Goal: Task Accomplishment & Management: Use online tool/utility

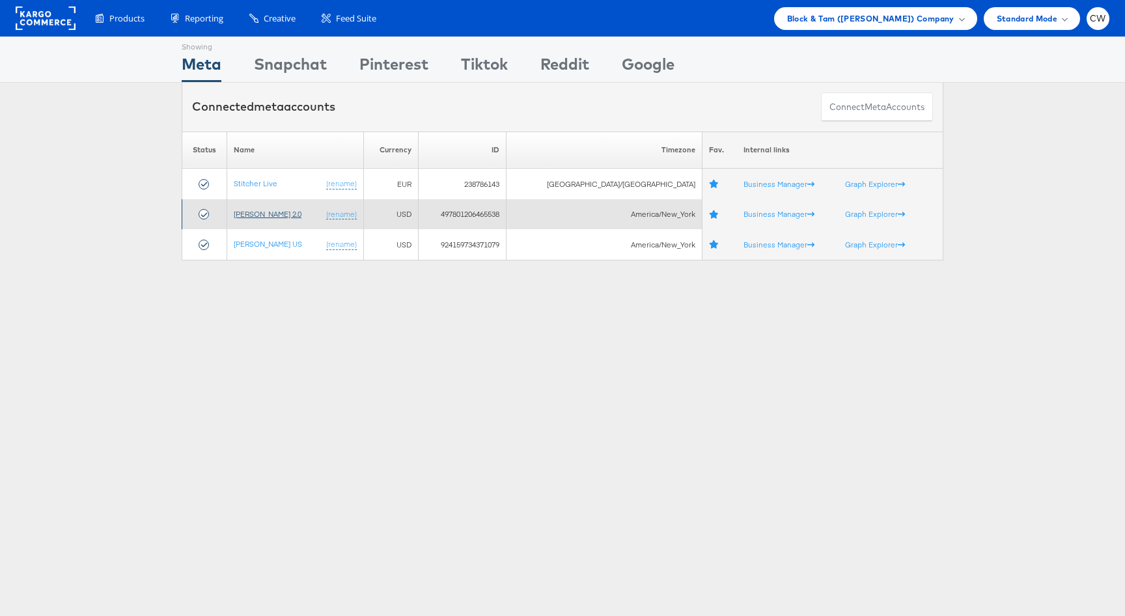
click at [278, 213] on link "[PERSON_NAME] 2.0" at bounding box center [268, 214] width 68 height 10
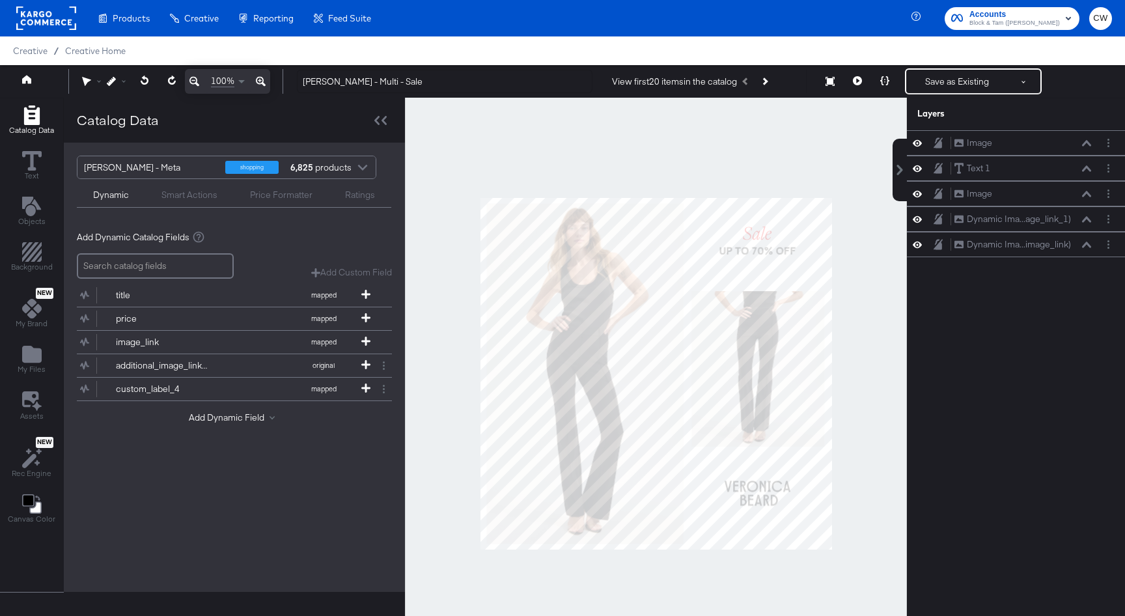
click at [51, 31] on div at bounding box center [46, 18] width 60 height 36
click at [48, 23] on rect at bounding box center [46, 18] width 60 height 23
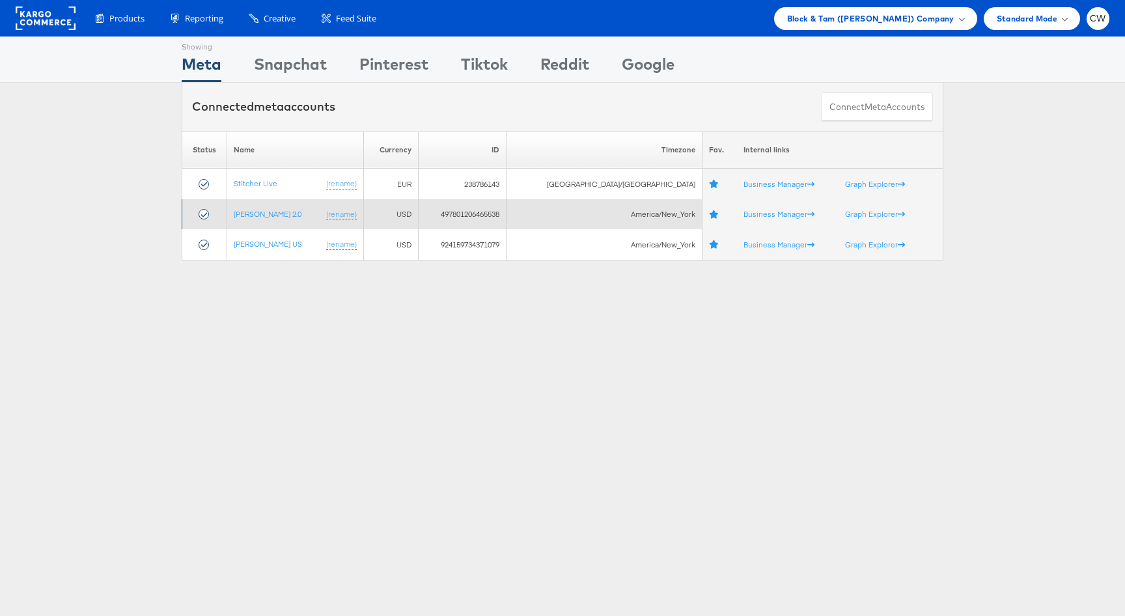
click at [278, 220] on td "[PERSON_NAME] 2.0 (rename)" at bounding box center [295, 214] width 137 height 31
click at [282, 216] on link "[PERSON_NAME] 2.0" at bounding box center [268, 214] width 68 height 10
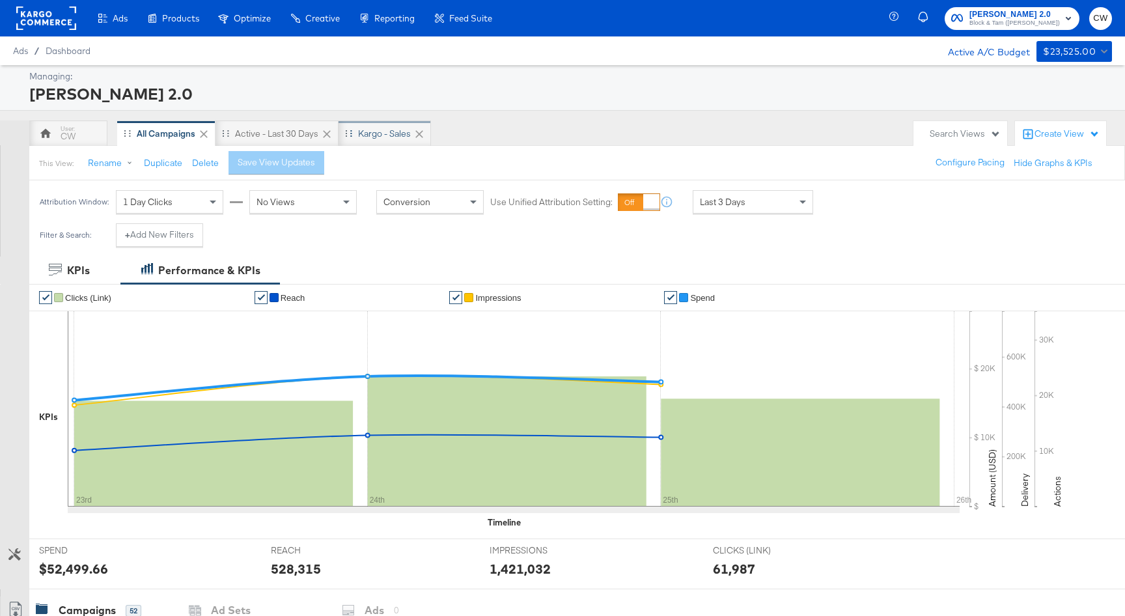
click at [386, 137] on div "Kargo - Sales" at bounding box center [384, 134] width 53 height 12
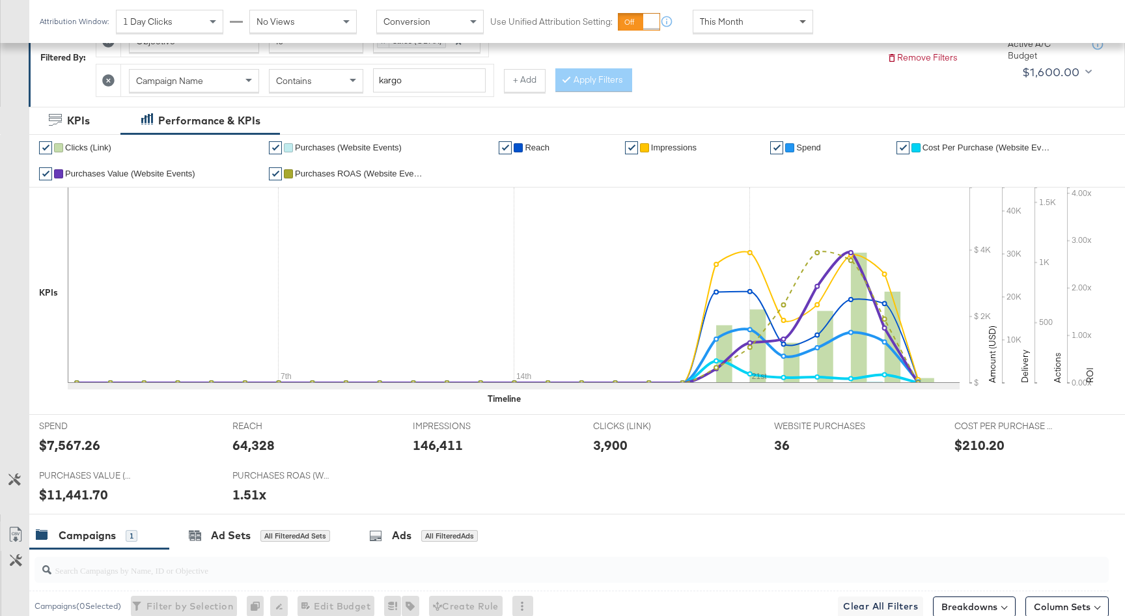
scroll to position [428, 0]
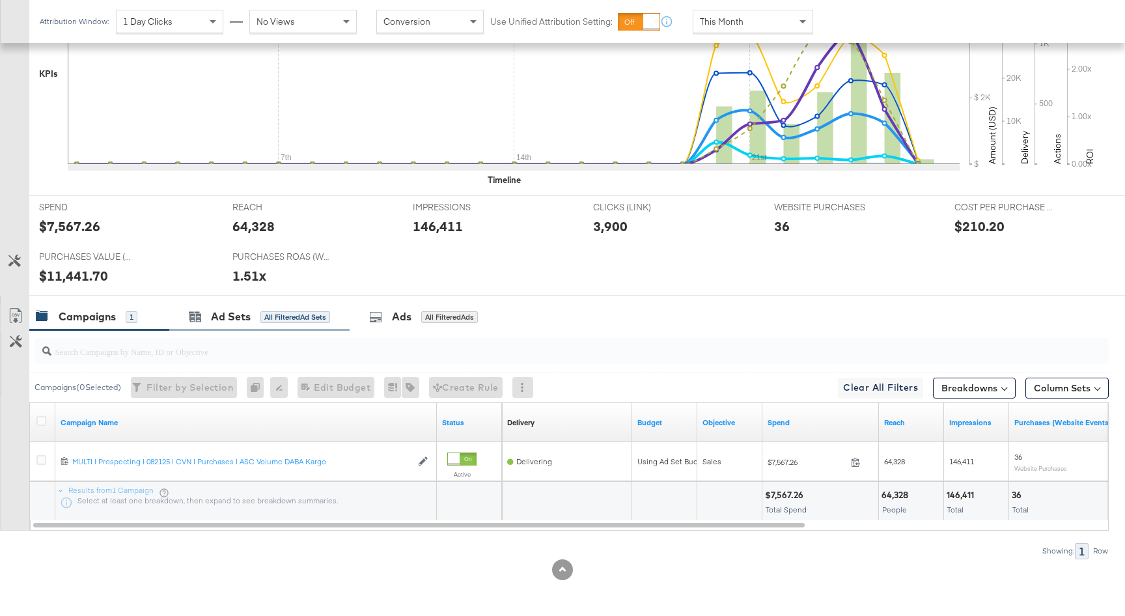
click at [302, 324] on div "Ad Sets All Filtered Ad Sets" at bounding box center [259, 317] width 180 height 28
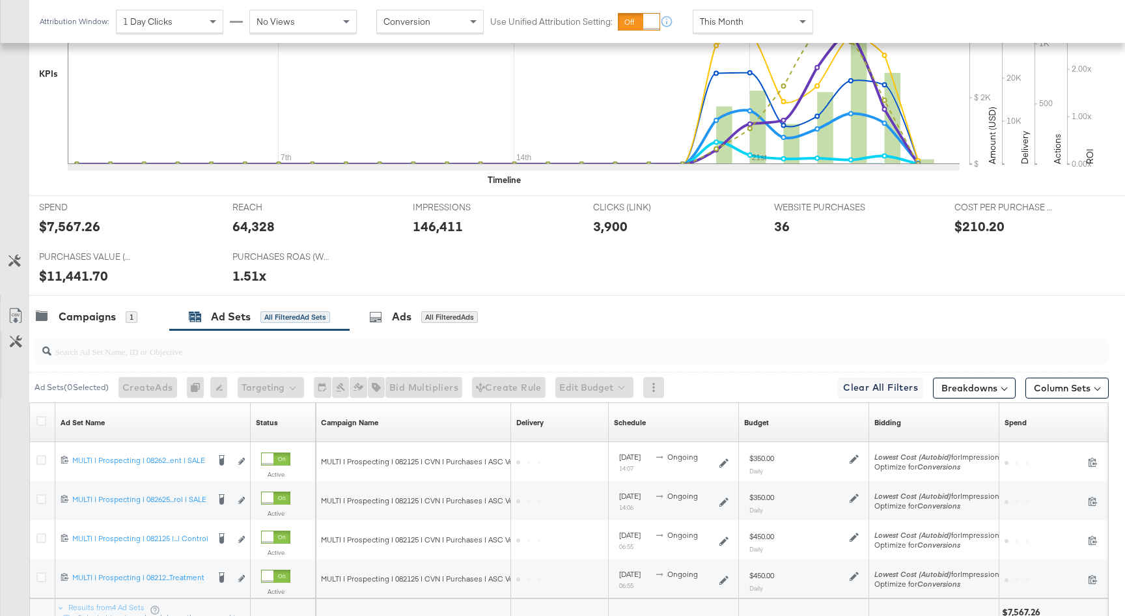
scroll to position [545, 0]
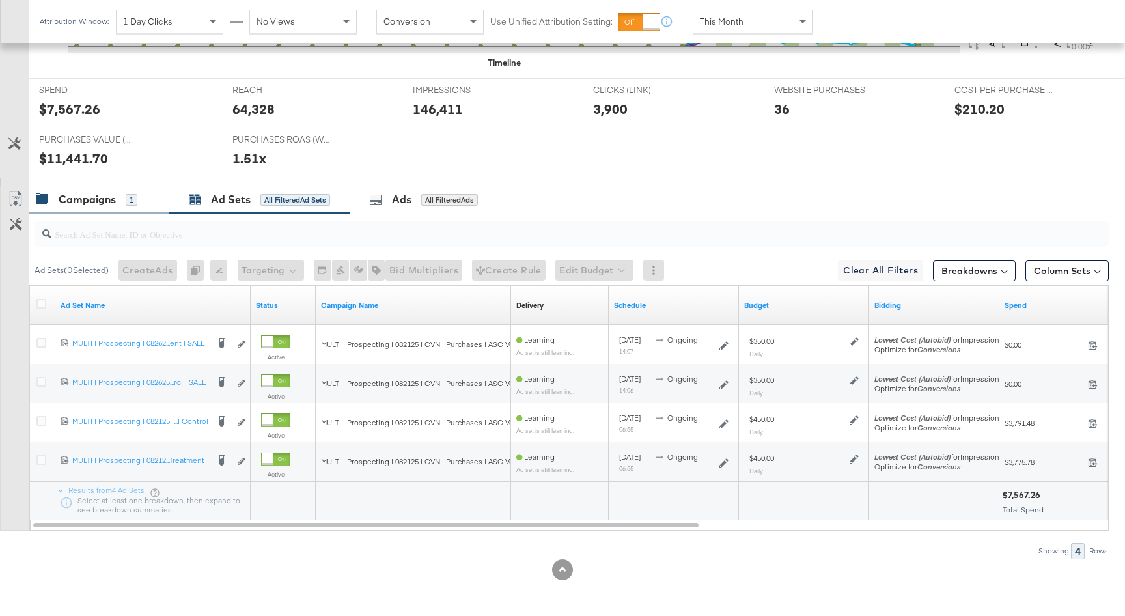
click at [120, 205] on div "Campaigns 1" at bounding box center [87, 199] width 102 height 15
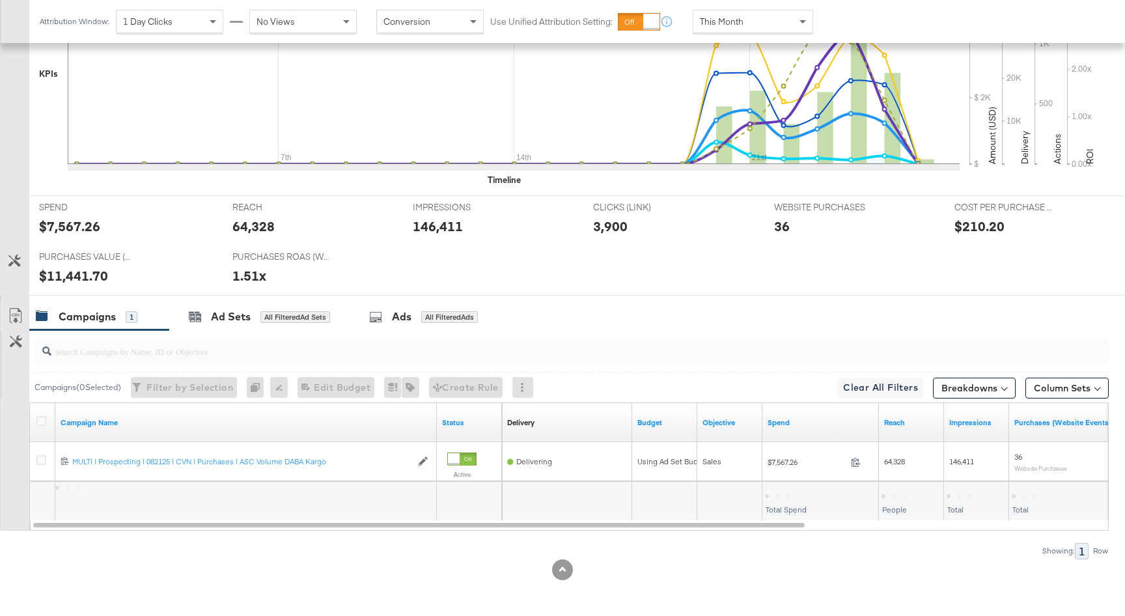
scroll to position [428, 0]
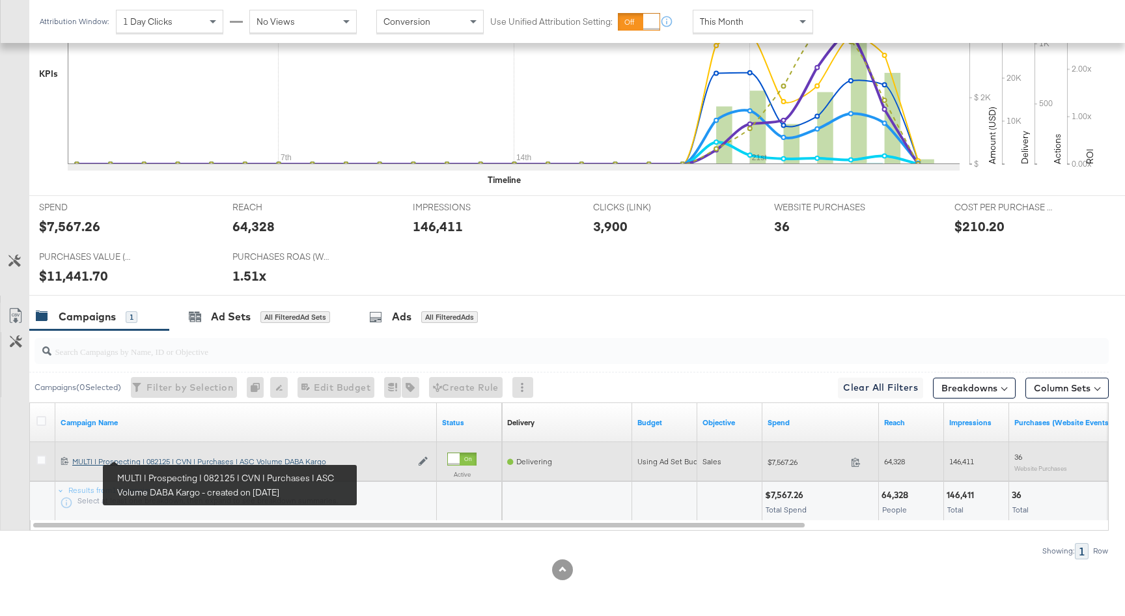
click at [152, 459] on div "MULTI | Prospecting | 082125 | CVN | Purchases | ASC Volume DABA Kargo MULTI | …" at bounding box center [241, 461] width 339 height 10
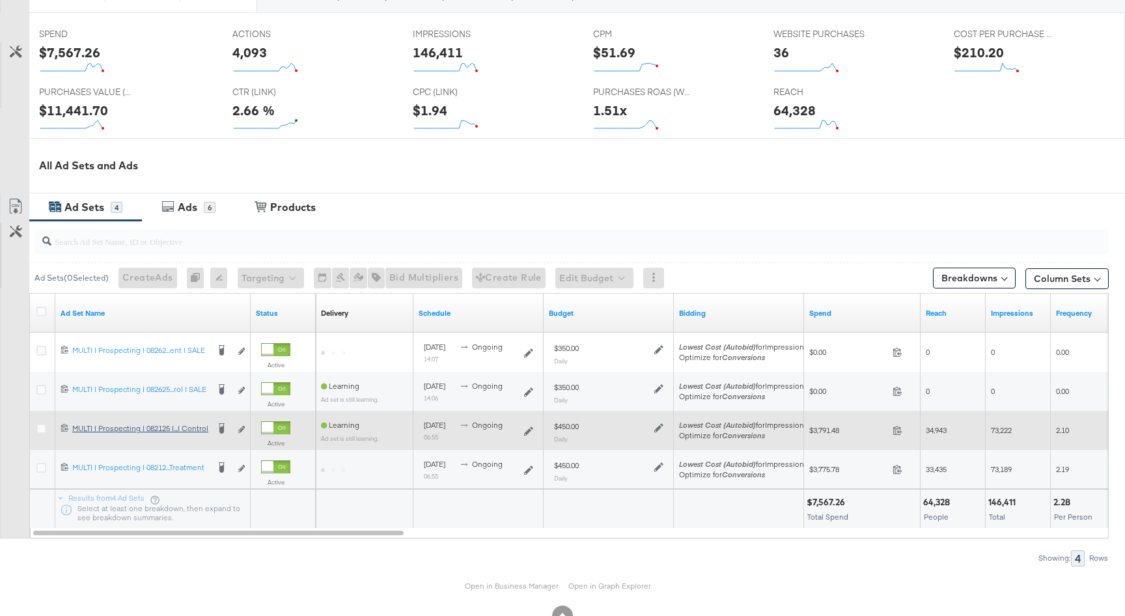
scroll to position [570, 0]
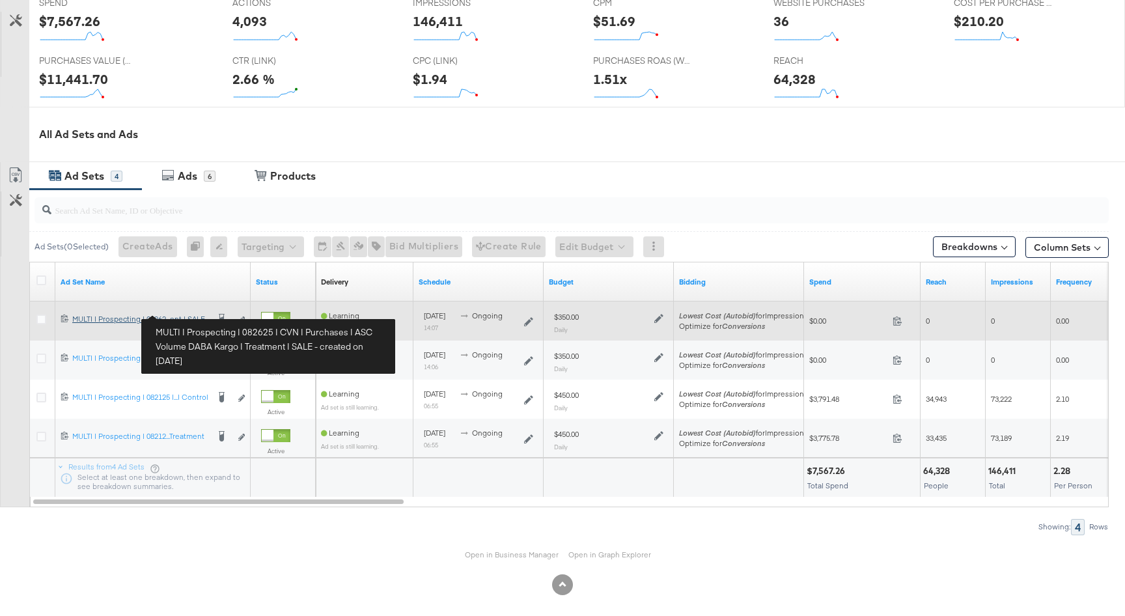
click at [190, 314] on div "MULTI | Prospecting | 082625 | CVN | Purchases | ASC Volume DABA Kargo | Treatm…" at bounding box center [139, 319] width 135 height 10
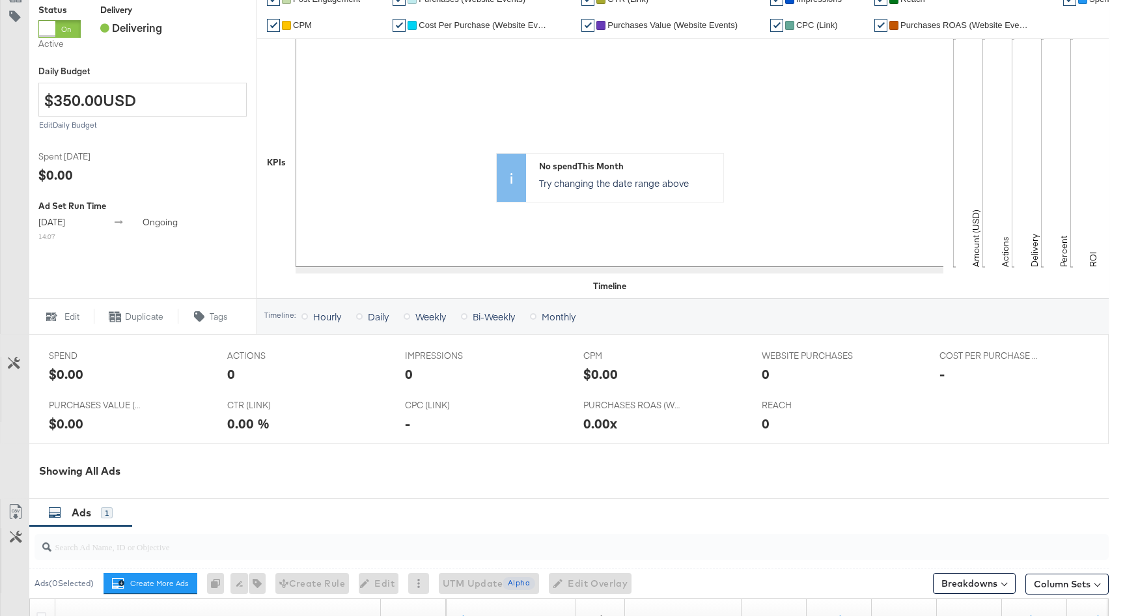
scroll to position [510, 0]
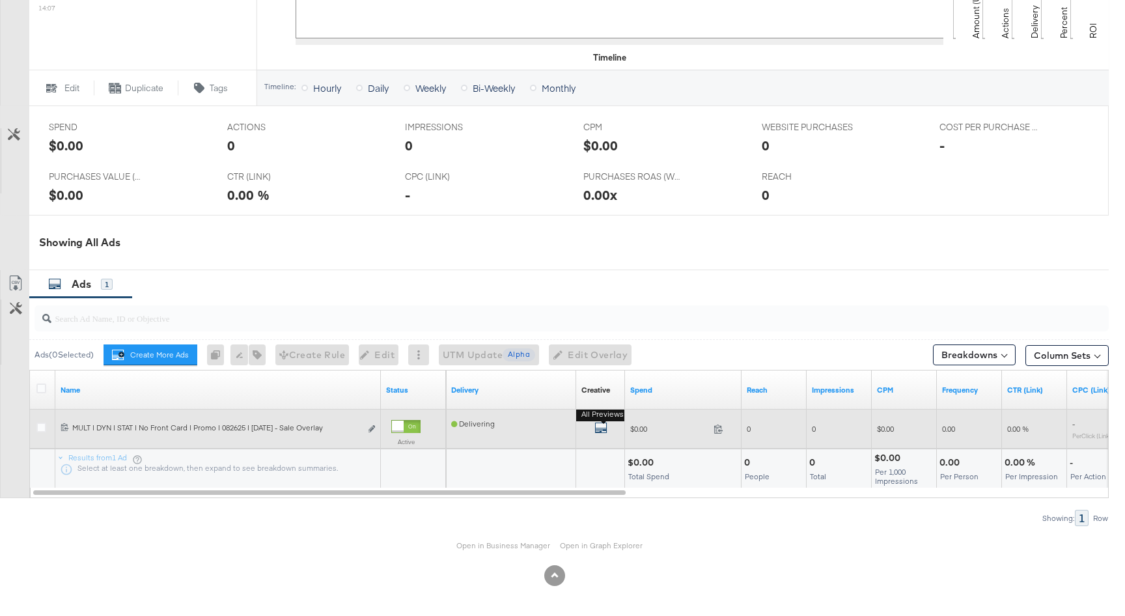
click at [598, 431] on icon "default" at bounding box center [600, 427] width 13 height 13
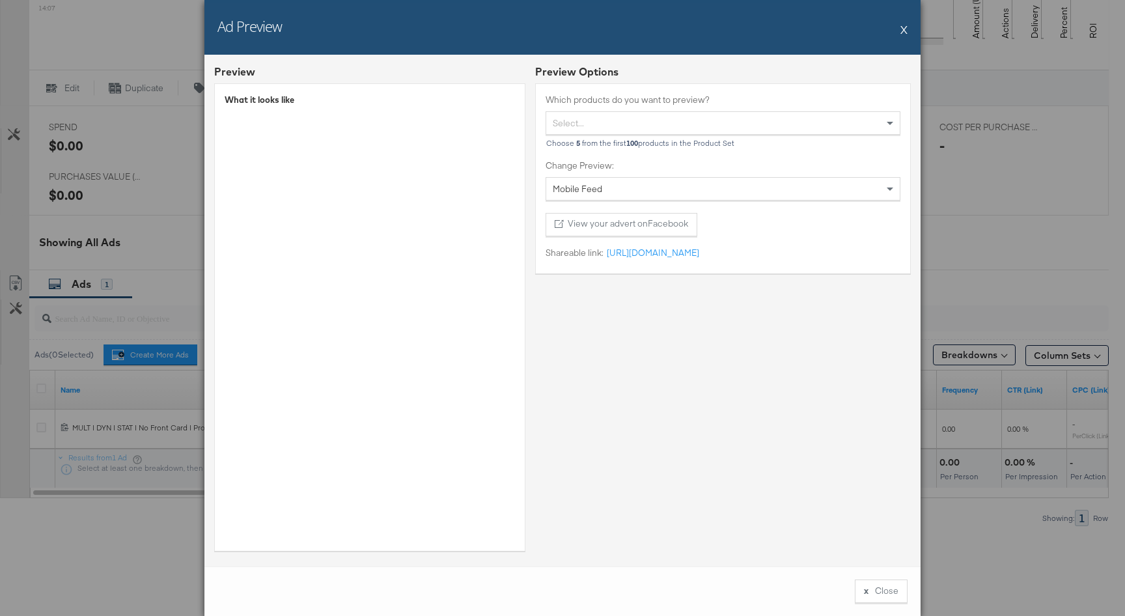
click at [903, 26] on button "X" at bounding box center [903, 29] width 7 height 26
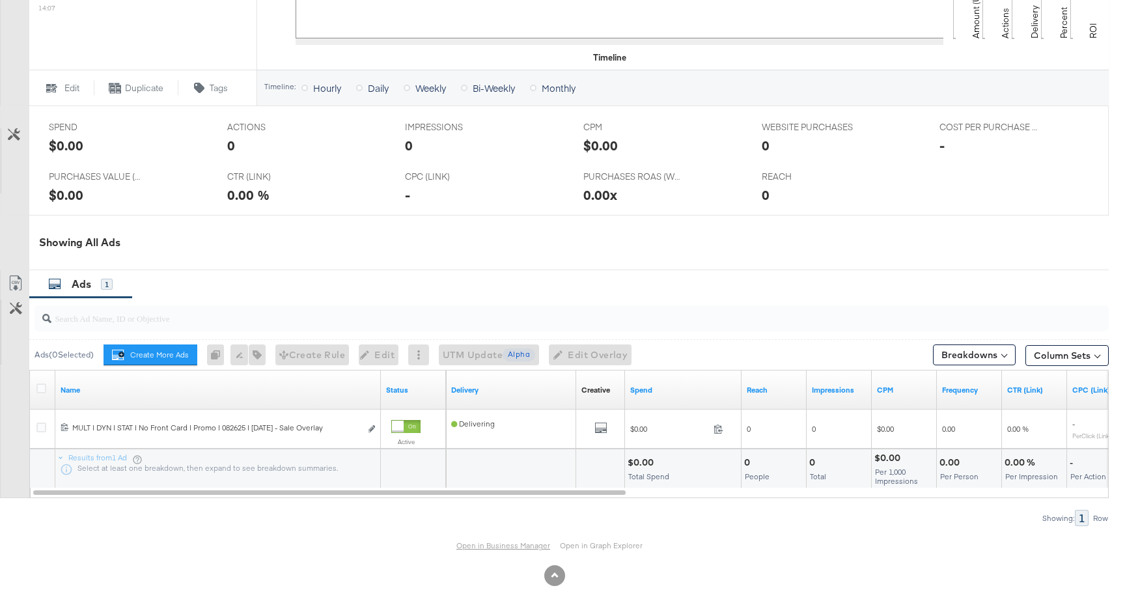
click at [488, 546] on link "Open in Business Manager" at bounding box center [503, 545] width 94 height 10
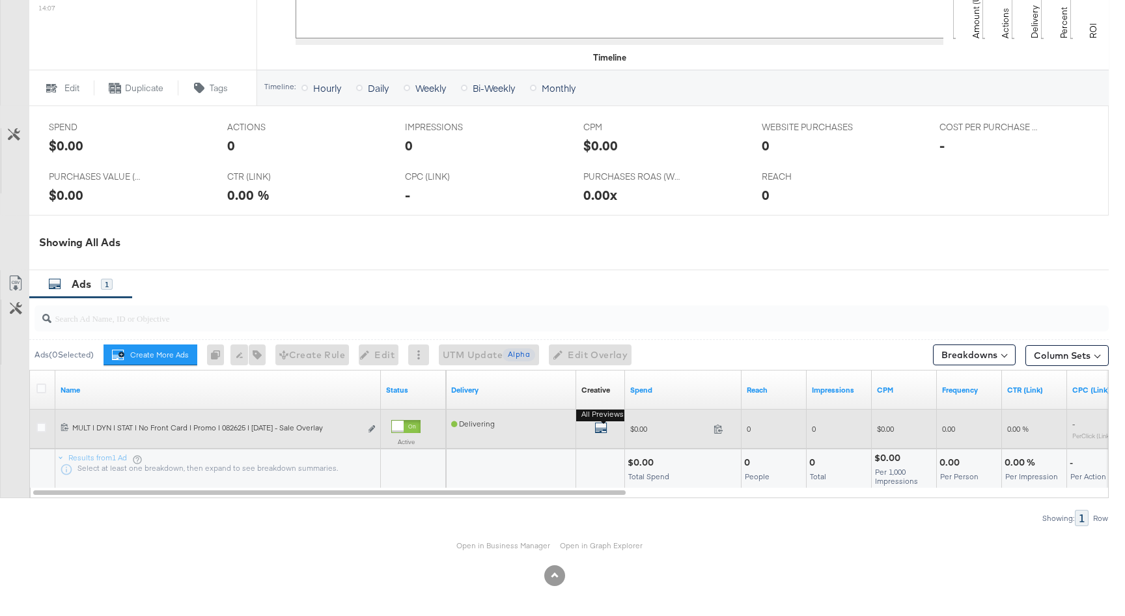
click at [600, 427] on icon "default" at bounding box center [600, 427] width 13 height 13
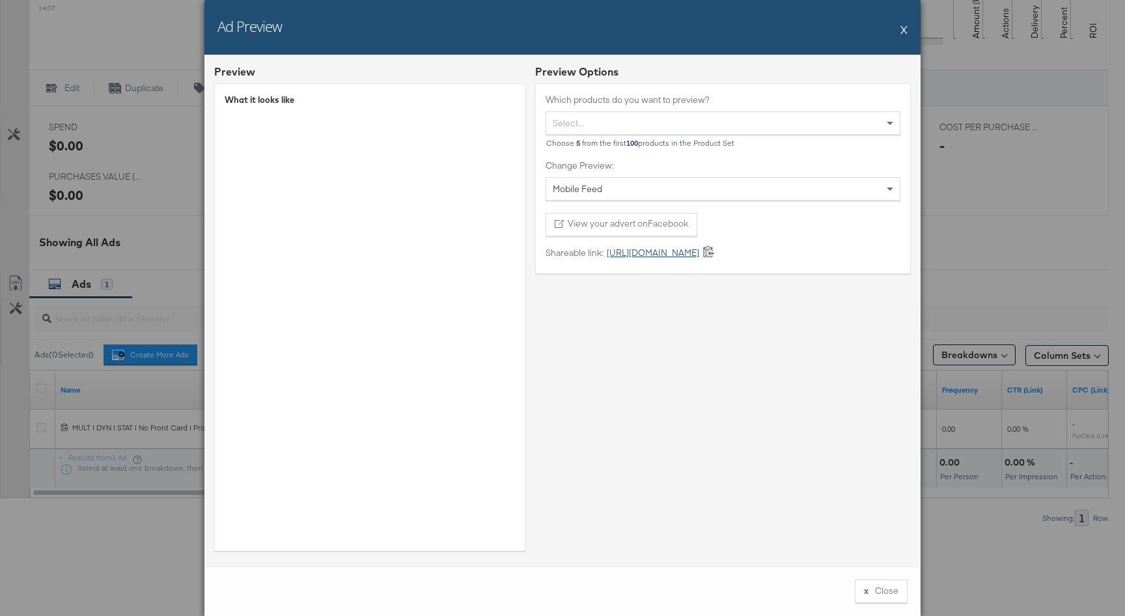
click at [665, 249] on link "https://fb.me/1OUODPOLTTXdTxm" at bounding box center [651, 253] width 96 height 12
click at [904, 30] on button "X" at bounding box center [903, 29] width 7 height 26
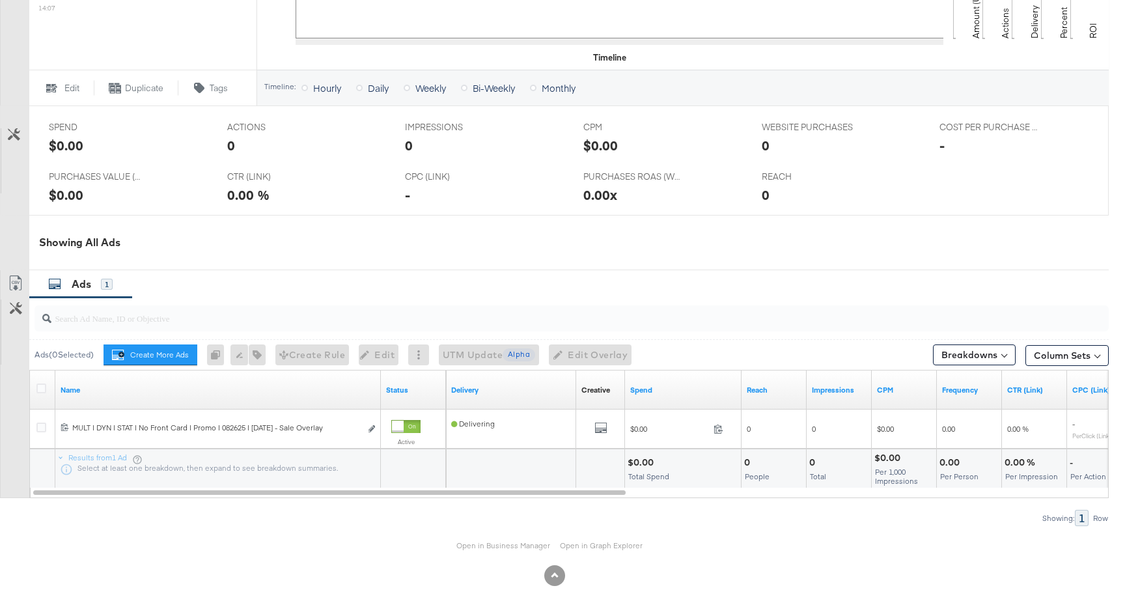
scroll to position [0, 0]
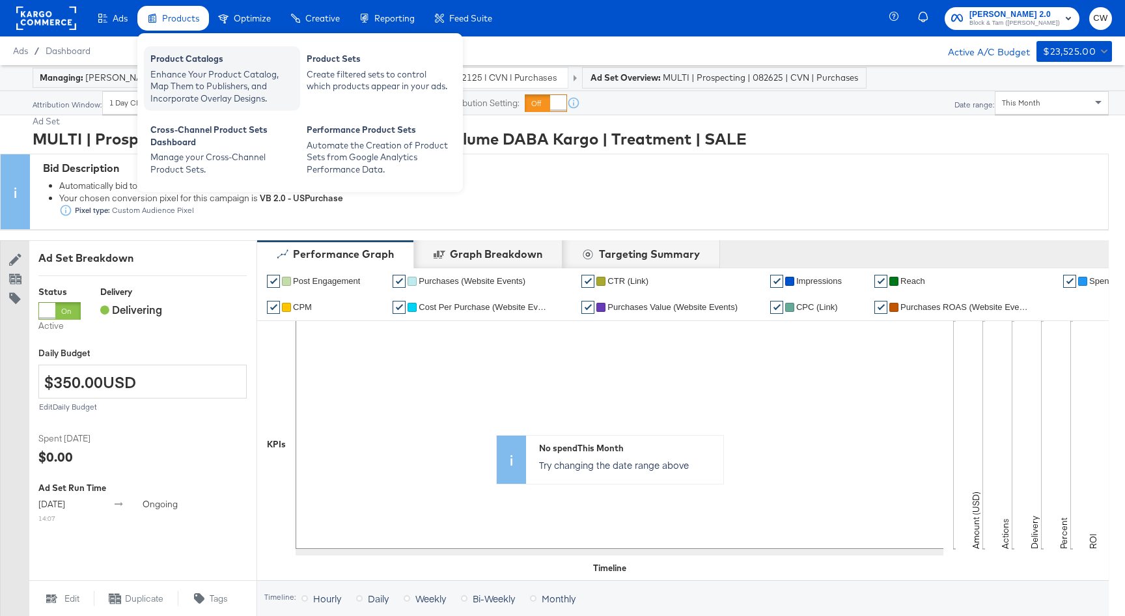
click at [197, 64] on div "Product Catalogs" at bounding box center [221, 61] width 143 height 16
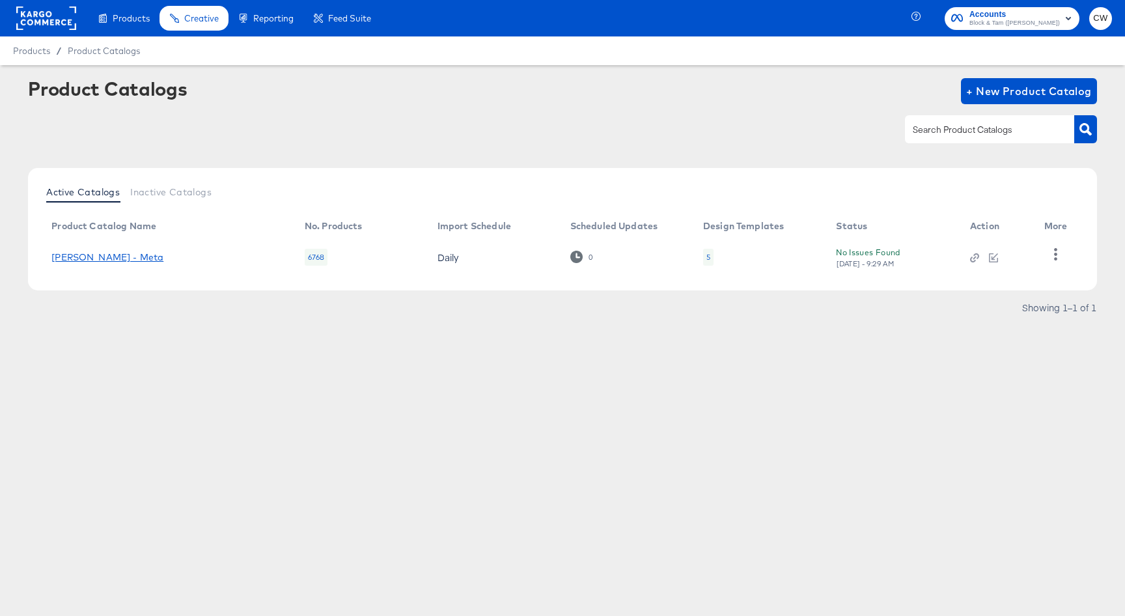
click at [122, 255] on link "[PERSON_NAME] - Meta" at bounding box center [107, 257] width 112 height 10
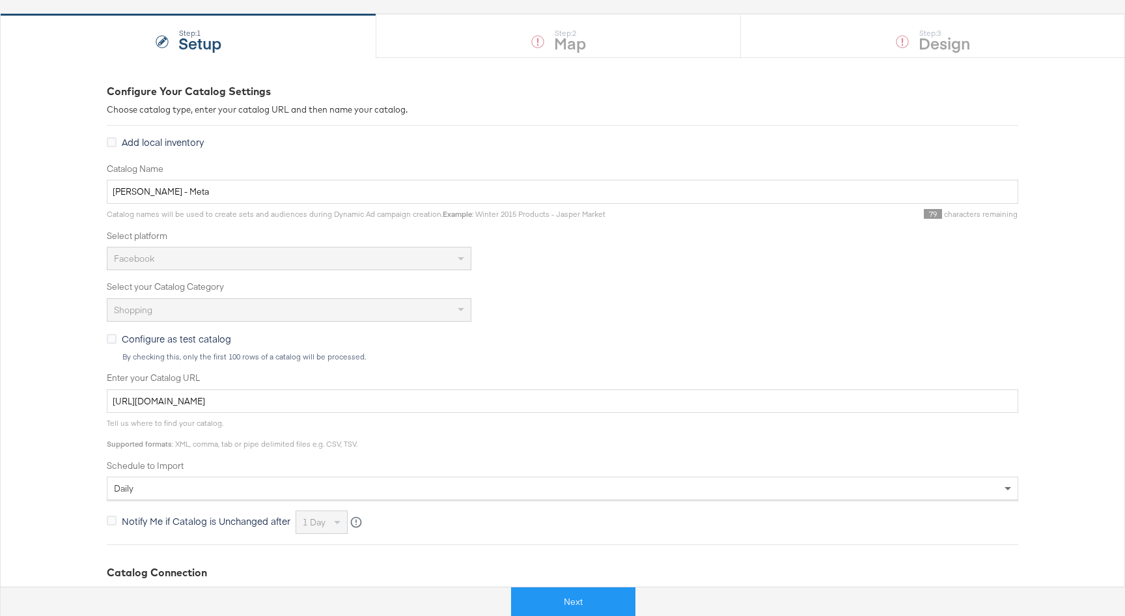
scroll to position [139, 0]
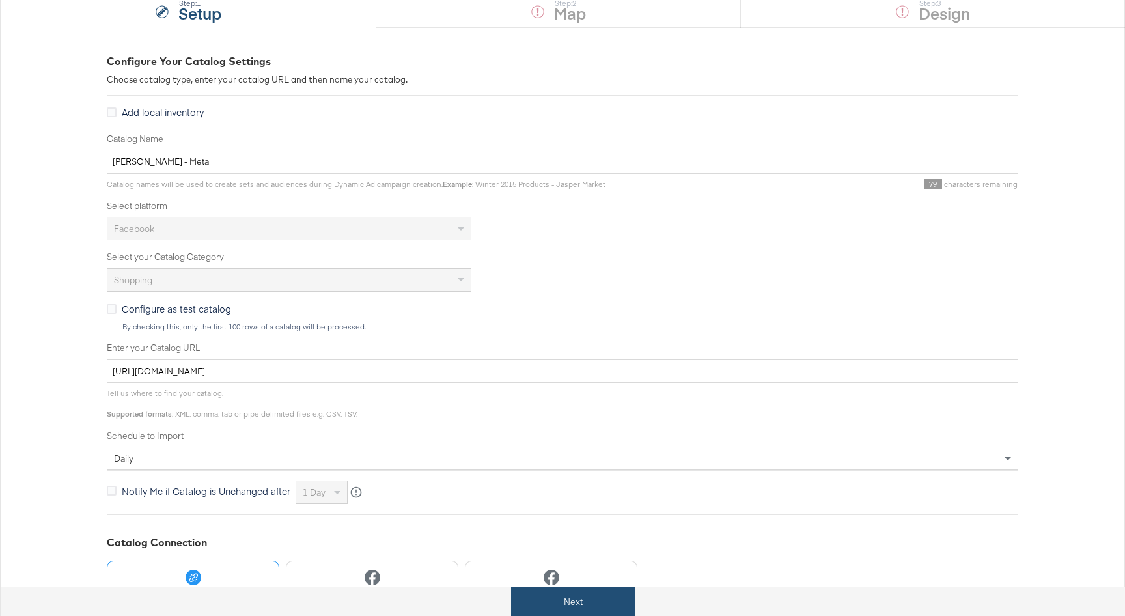
click at [616, 607] on button "Next" at bounding box center [573, 601] width 124 height 29
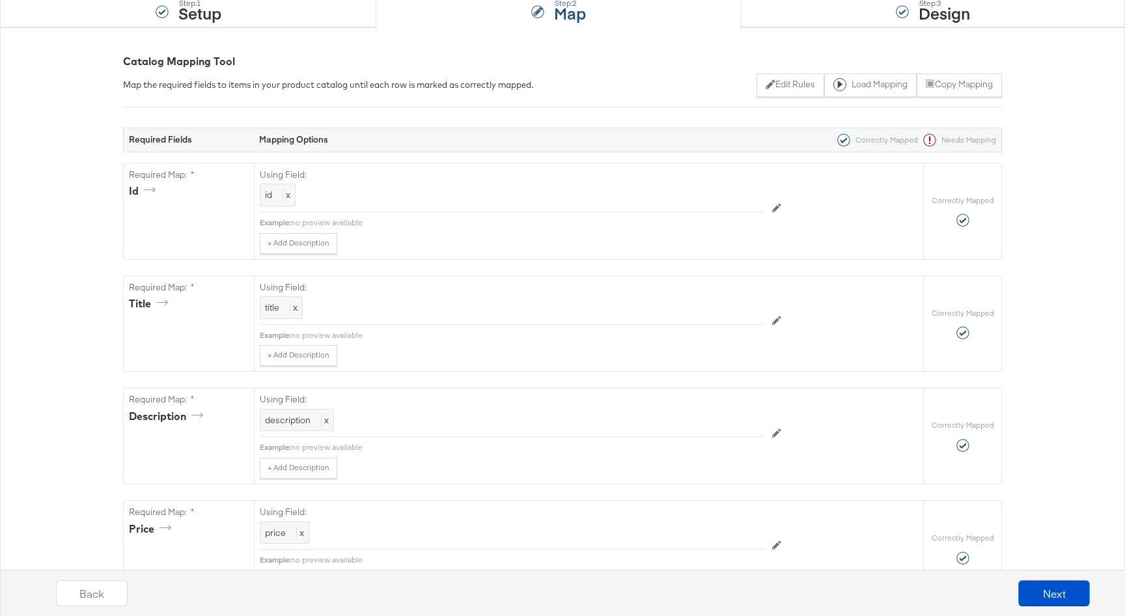
scroll to position [0, 0]
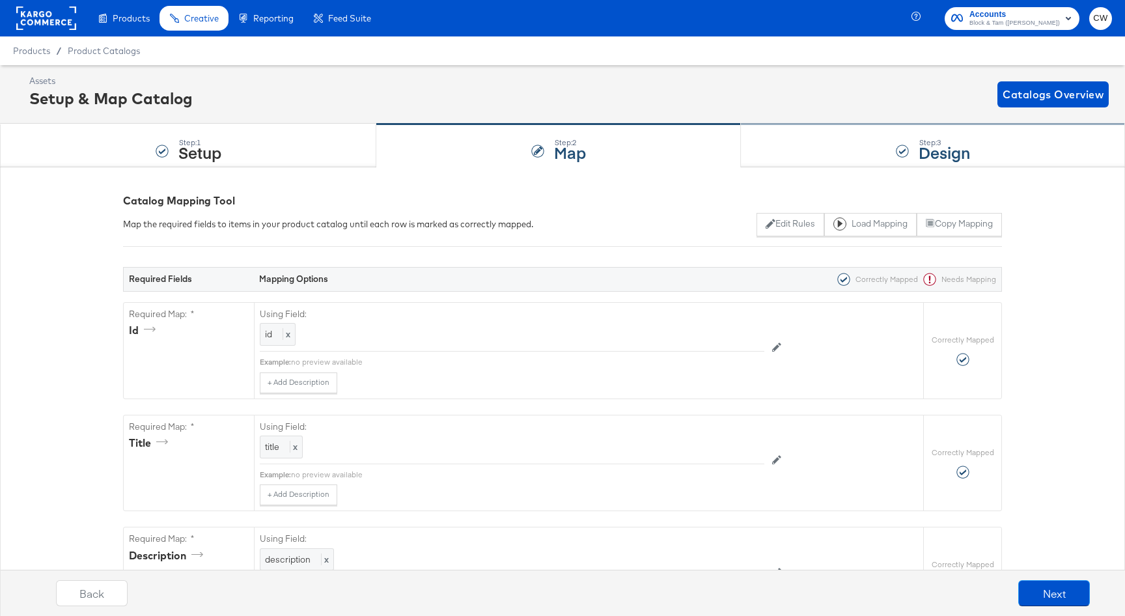
click at [917, 167] on div "Step: 3 Design" at bounding box center [933, 145] width 384 height 43
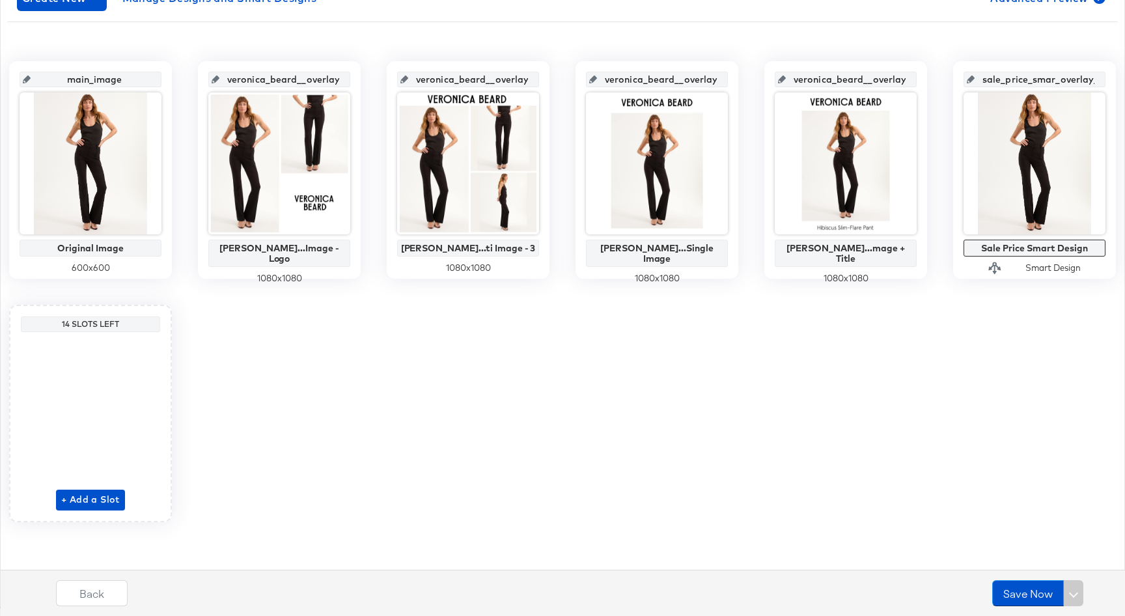
scroll to position [247, 0]
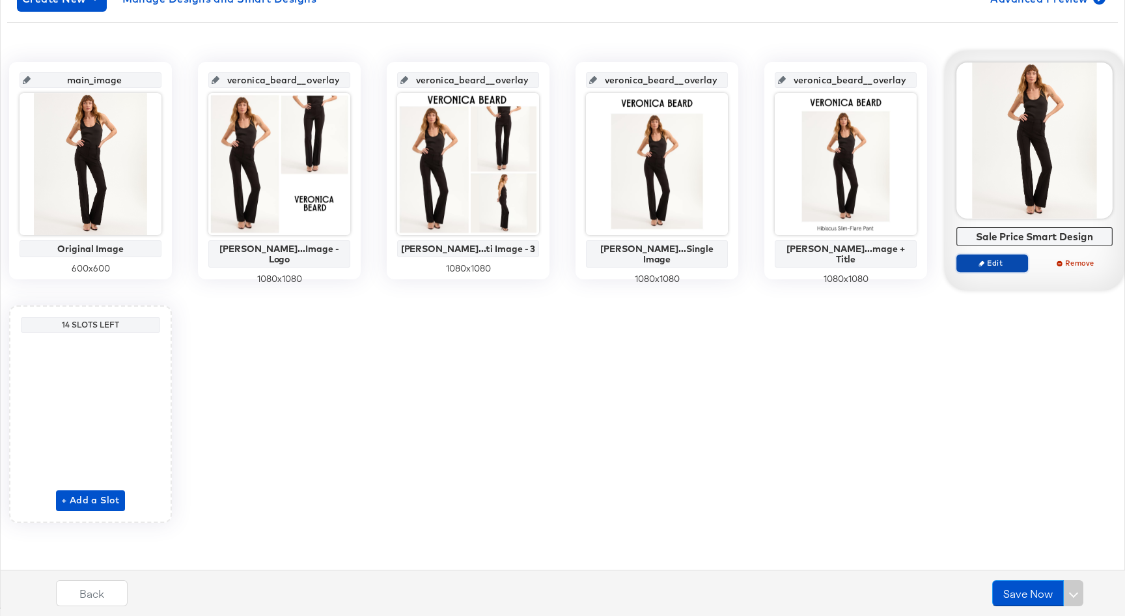
click at [1014, 266] on span "Edit" at bounding box center [992, 263] width 60 height 10
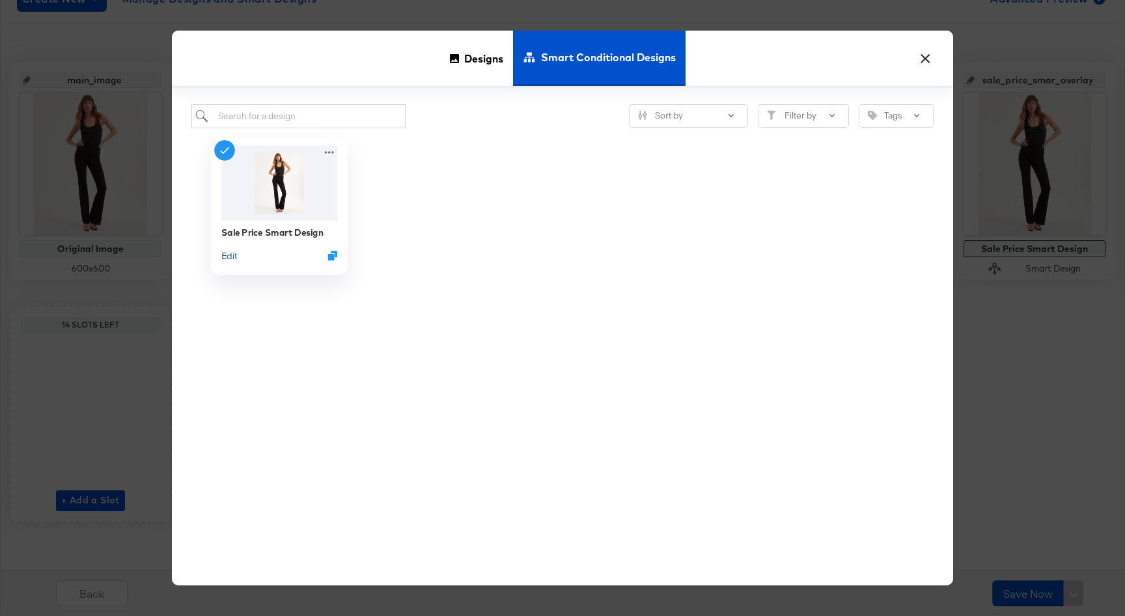
click at [232, 253] on button "Edit" at bounding box center [229, 255] width 16 height 12
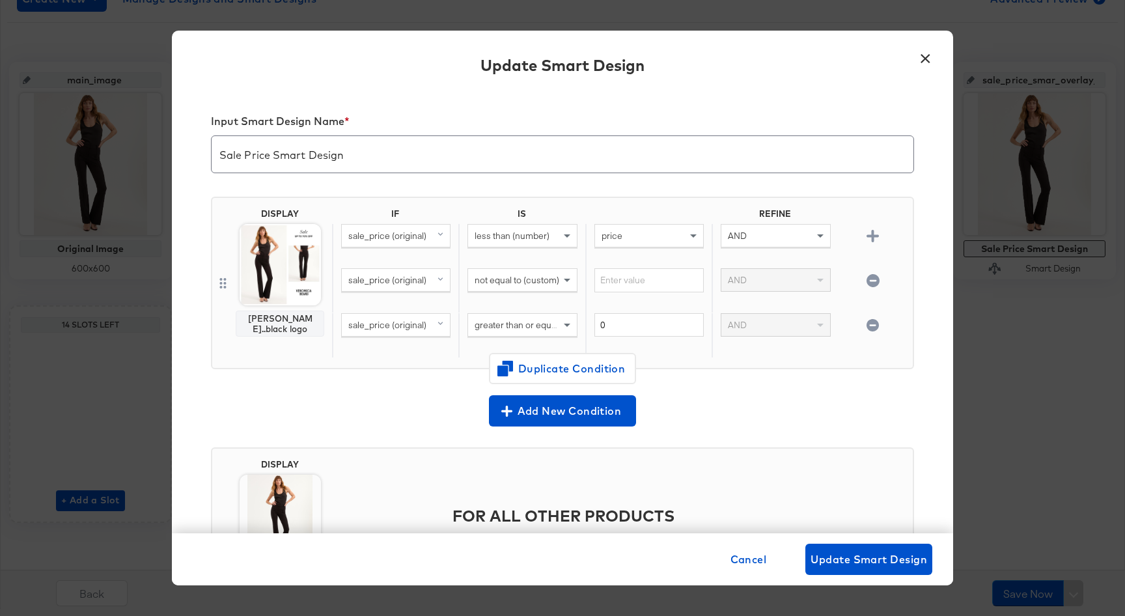
click at [869, 280] on icon "button" at bounding box center [873, 280] width 12 height 12
type input "0"
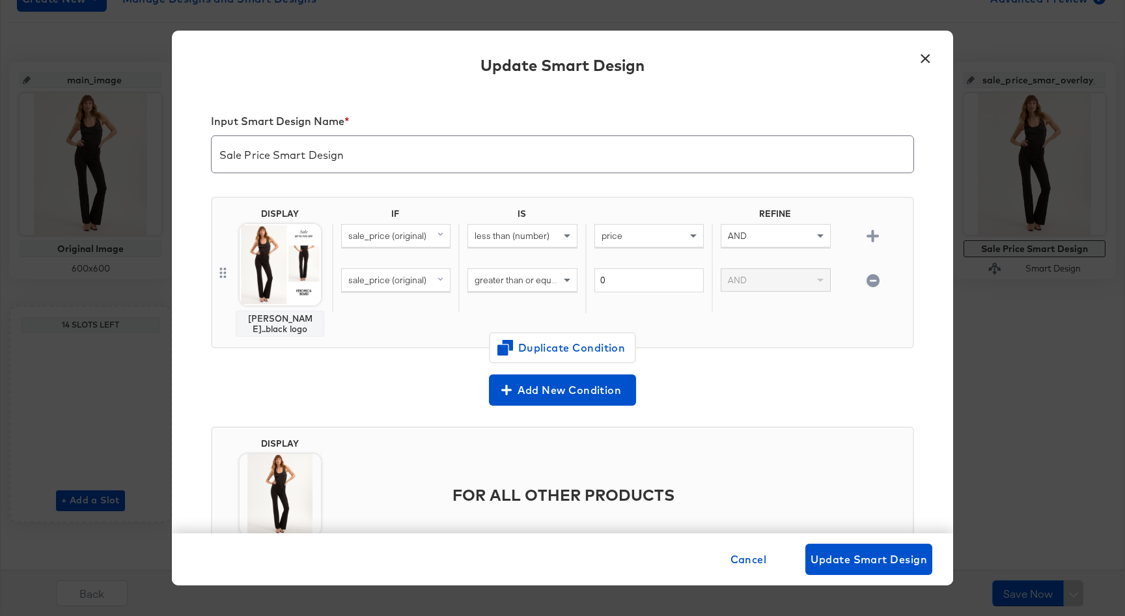
click at [869, 280] on icon "button" at bounding box center [873, 280] width 12 height 12
click at [408, 232] on span "sale_price (original)" at bounding box center [387, 236] width 78 height 12
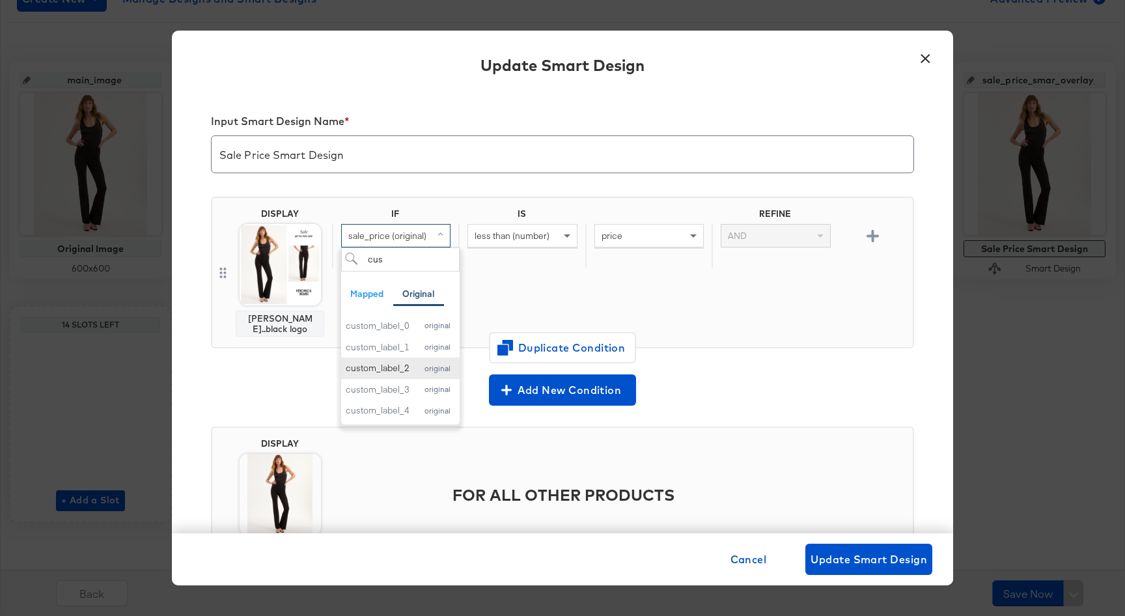
type input "cus"
click at [400, 369] on div "custom_label_2" at bounding box center [378, 368] width 64 height 12
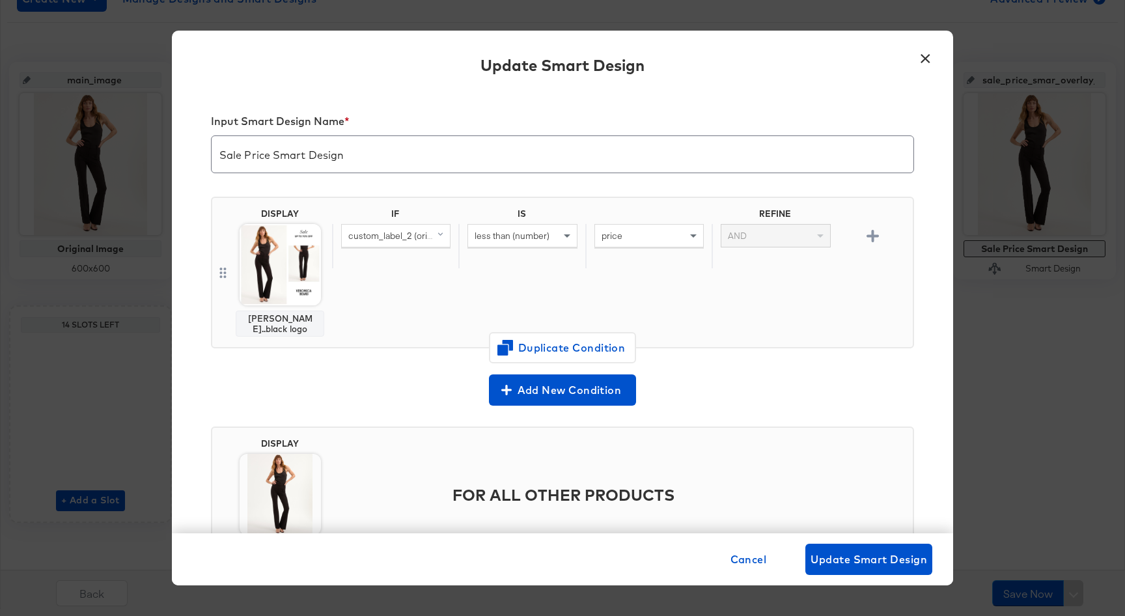
click at [535, 234] on span "less than (number)" at bounding box center [512, 236] width 75 height 12
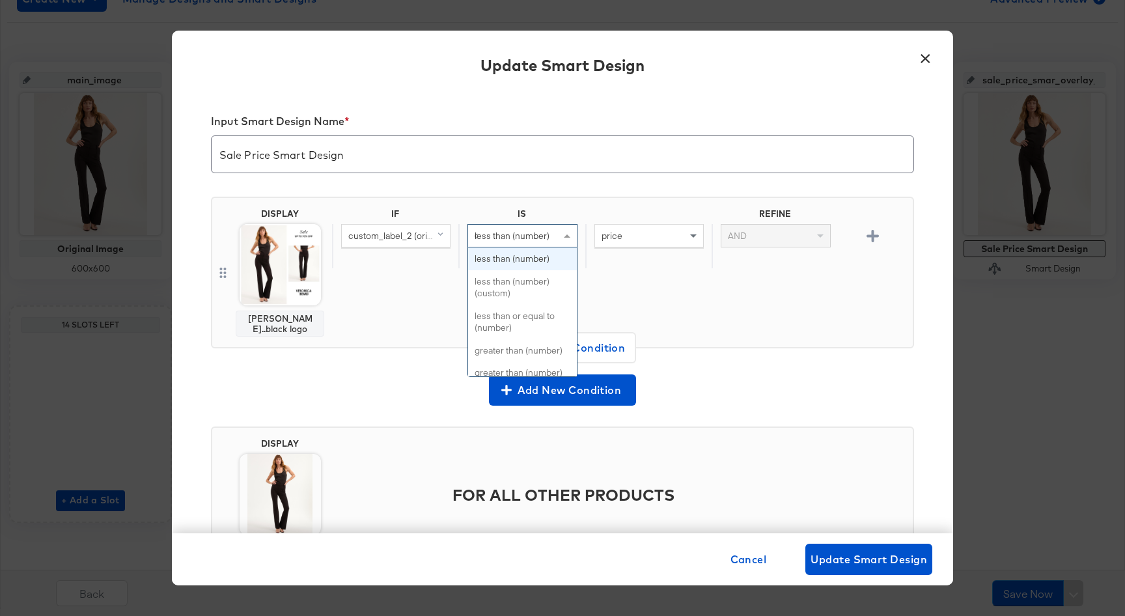
type input "con"
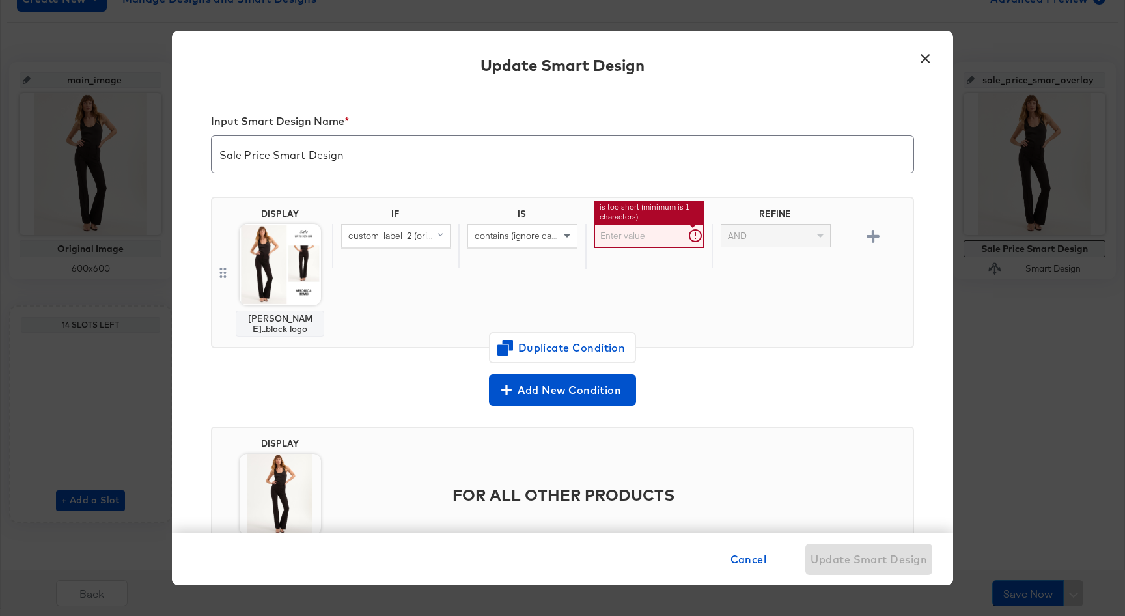
click at [686, 227] on input "text" at bounding box center [648, 236] width 109 height 24
paste input "LDW2025"
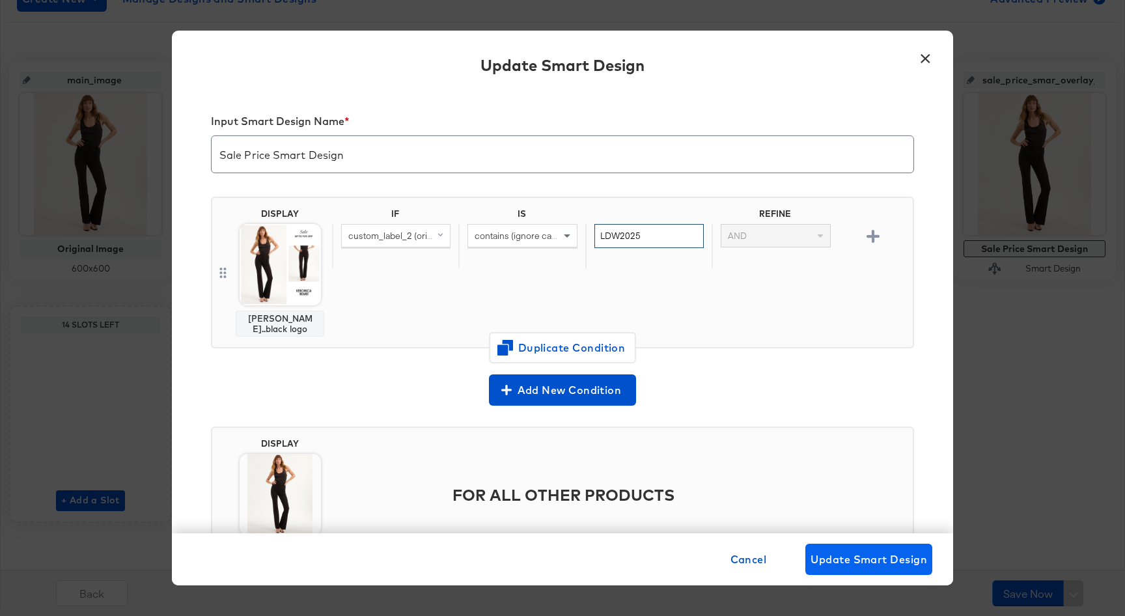
type input "LDW2025"
click at [885, 562] on span "Update Smart Design" at bounding box center [869, 559] width 117 height 18
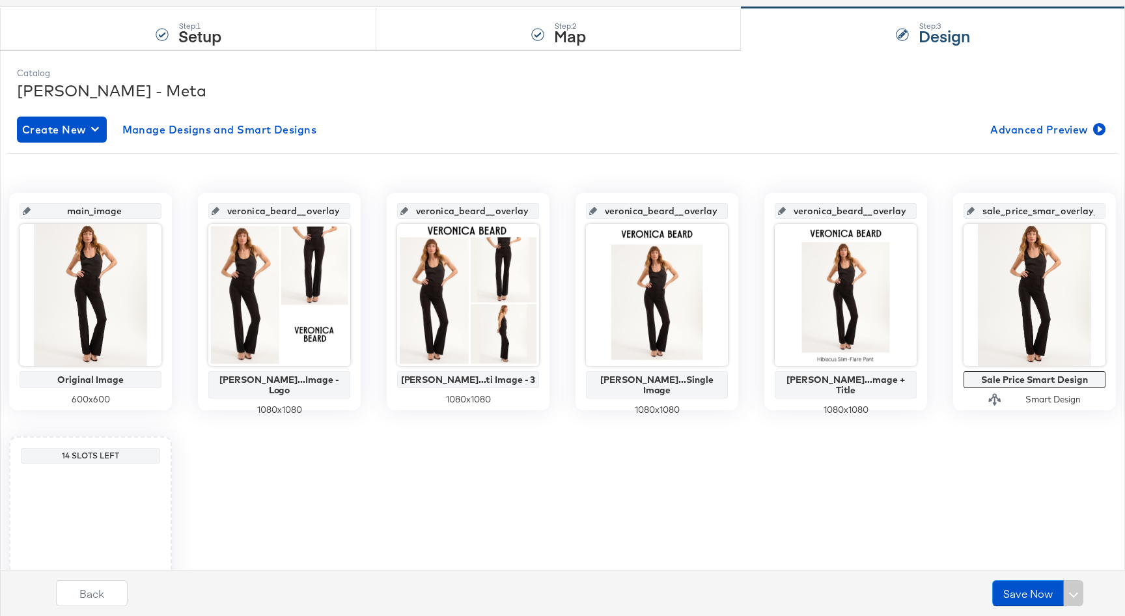
scroll to position [189, 0]
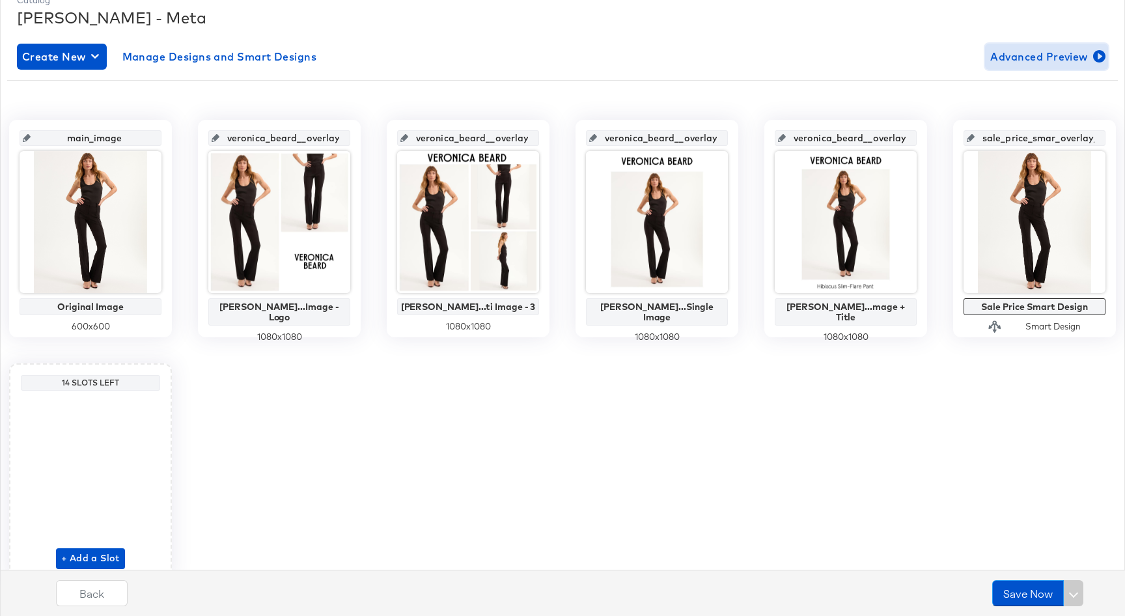
click at [1024, 59] on span "Advanced Preview" at bounding box center [1046, 57] width 113 height 18
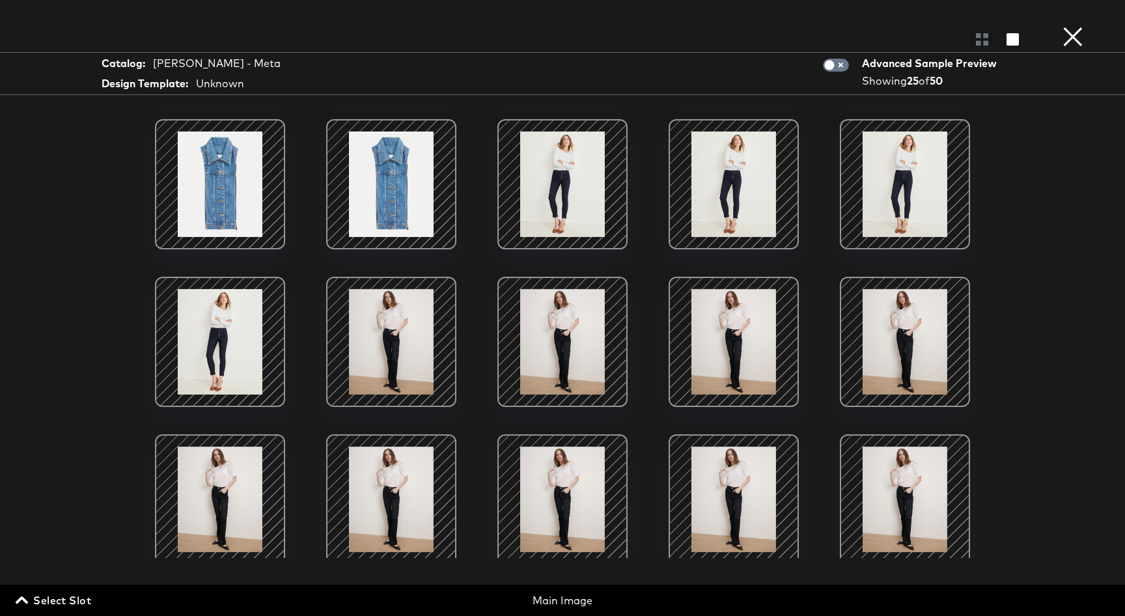
scroll to position [361, 0]
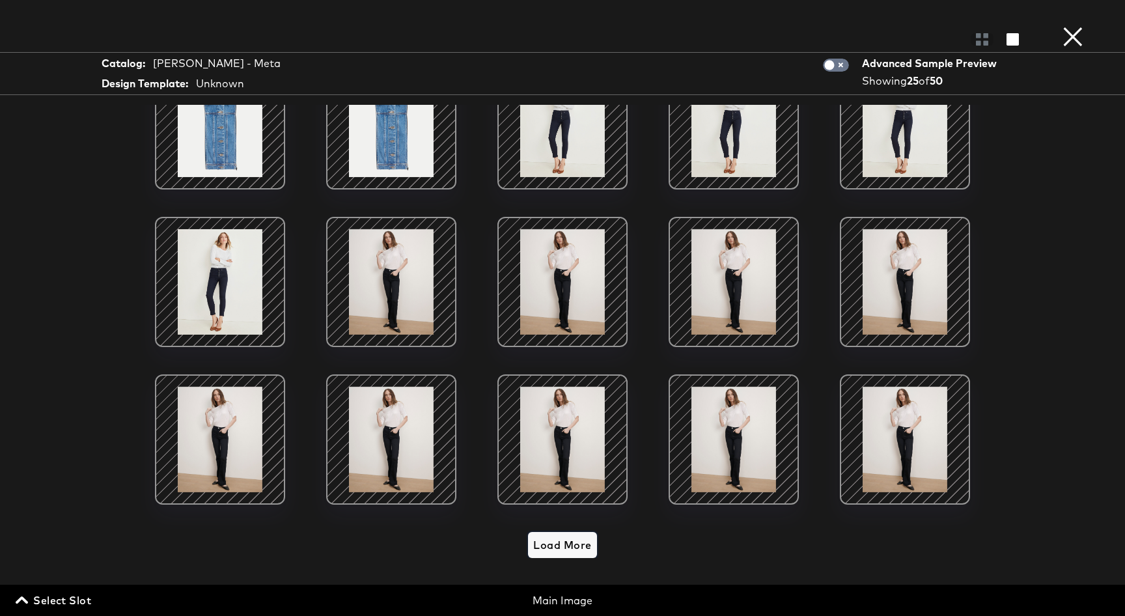
click at [568, 546] on span "Load More" at bounding box center [562, 545] width 58 height 18
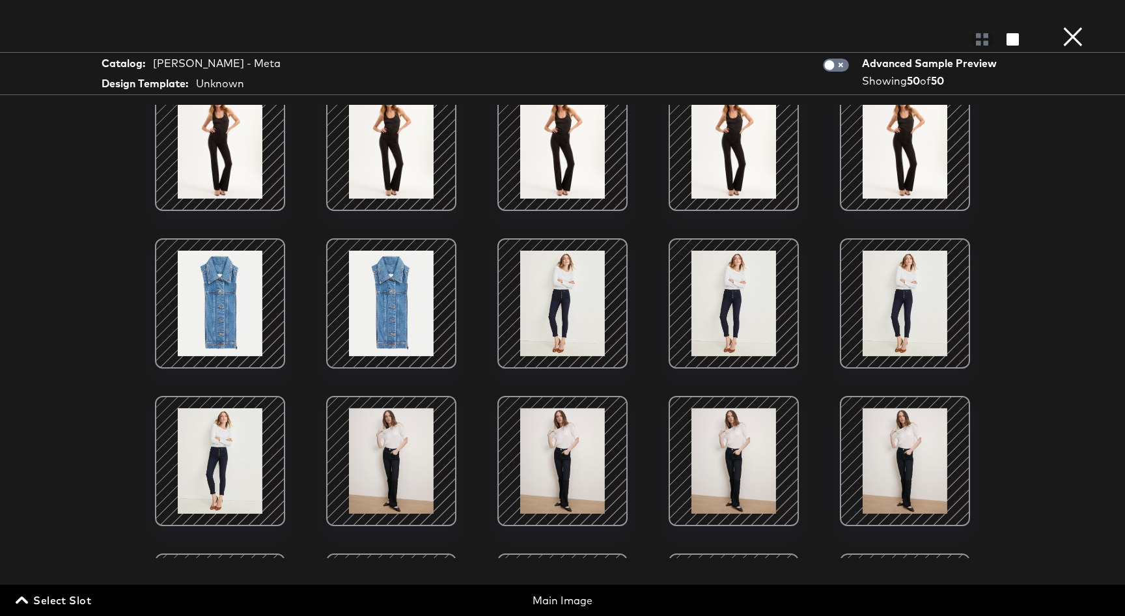
scroll to position [0, 0]
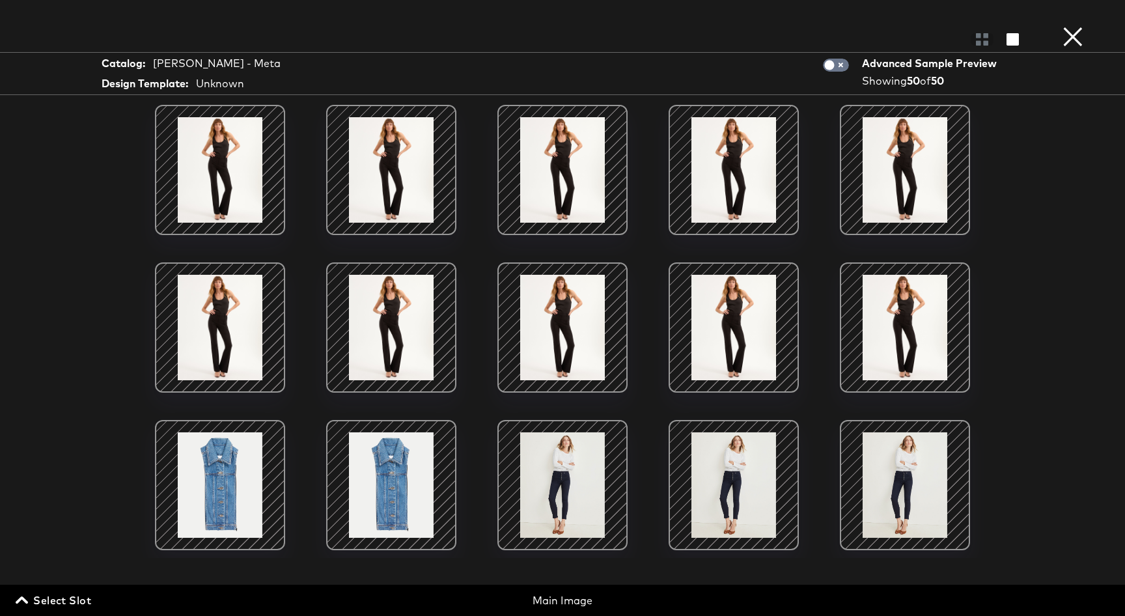
click at [1074, 26] on button "×" at bounding box center [1073, 13] width 26 height 26
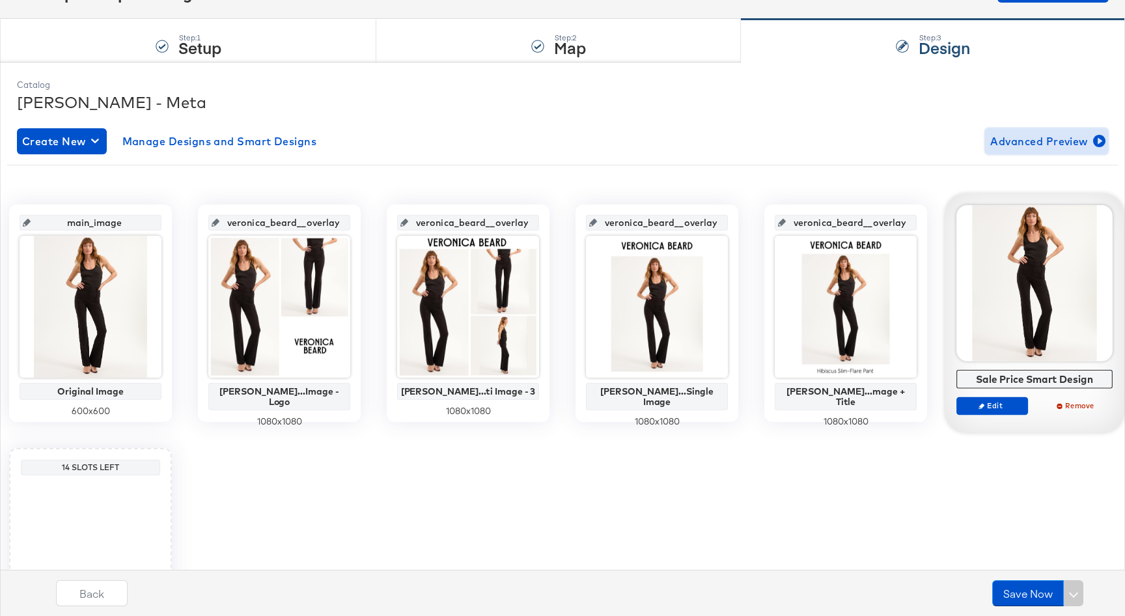
scroll to position [104, 0]
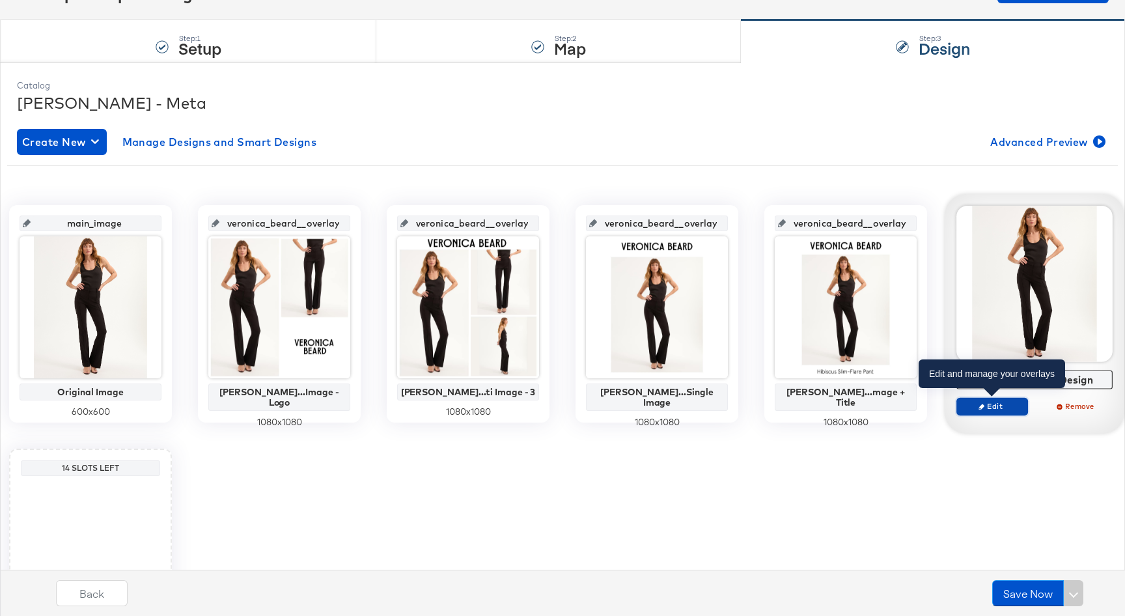
click at [1003, 409] on span "Edit" at bounding box center [992, 406] width 60 height 10
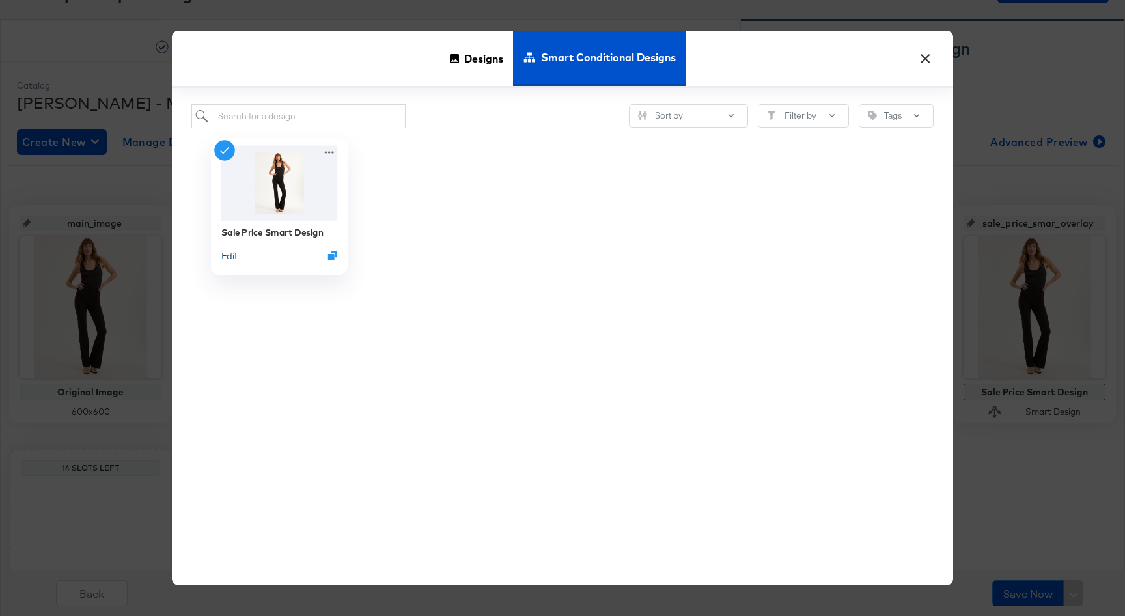
click at [234, 260] on button "Edit" at bounding box center [229, 255] width 16 height 12
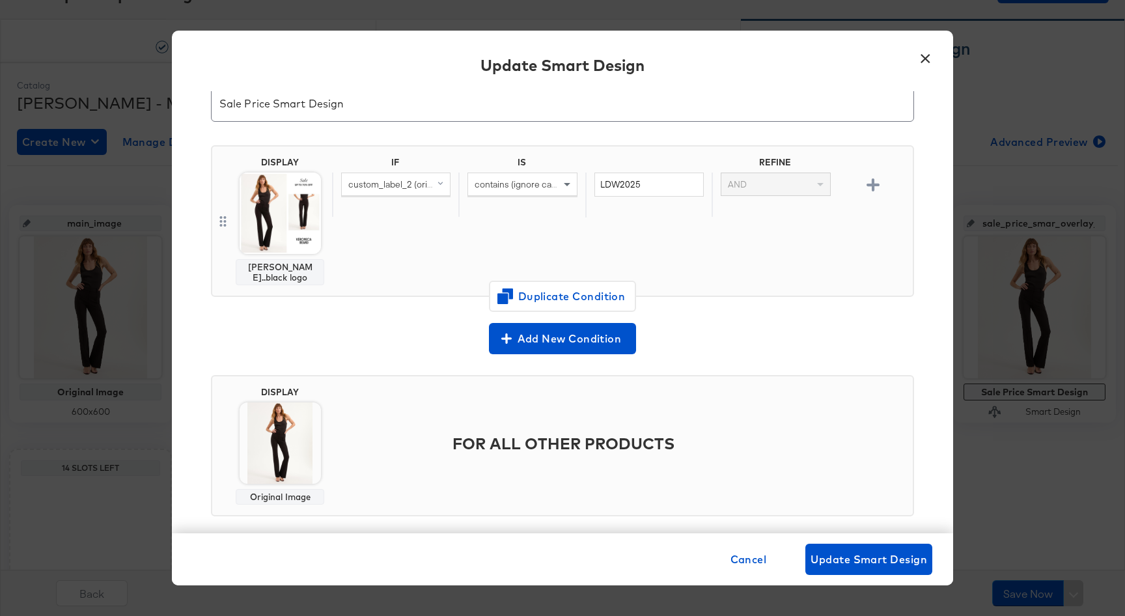
scroll to position [54, 0]
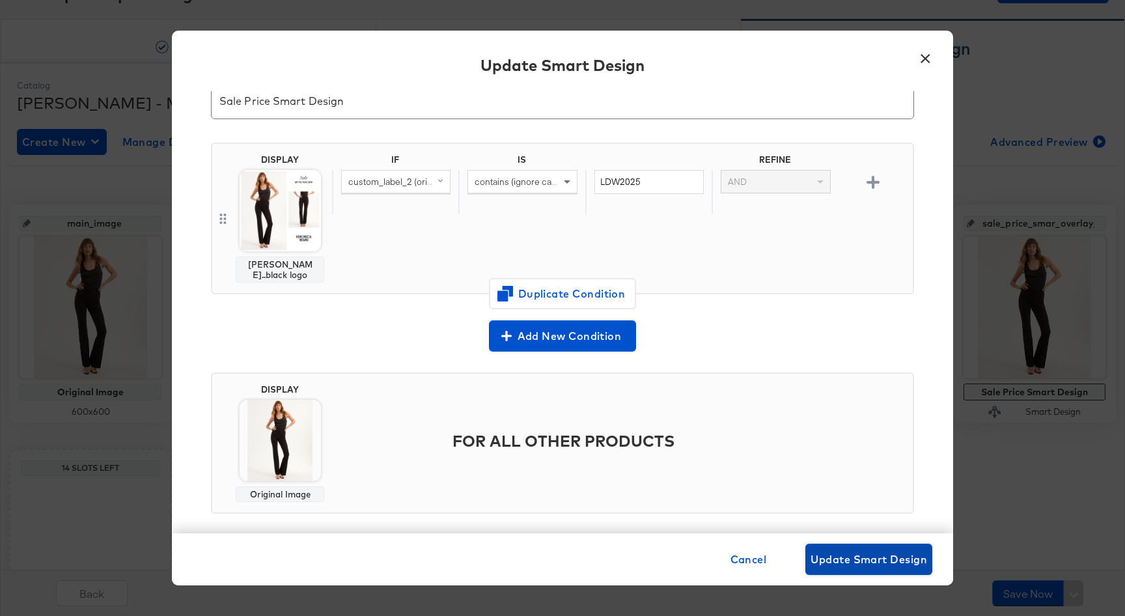
click at [855, 549] on button "Update Smart Design" at bounding box center [868, 559] width 127 height 31
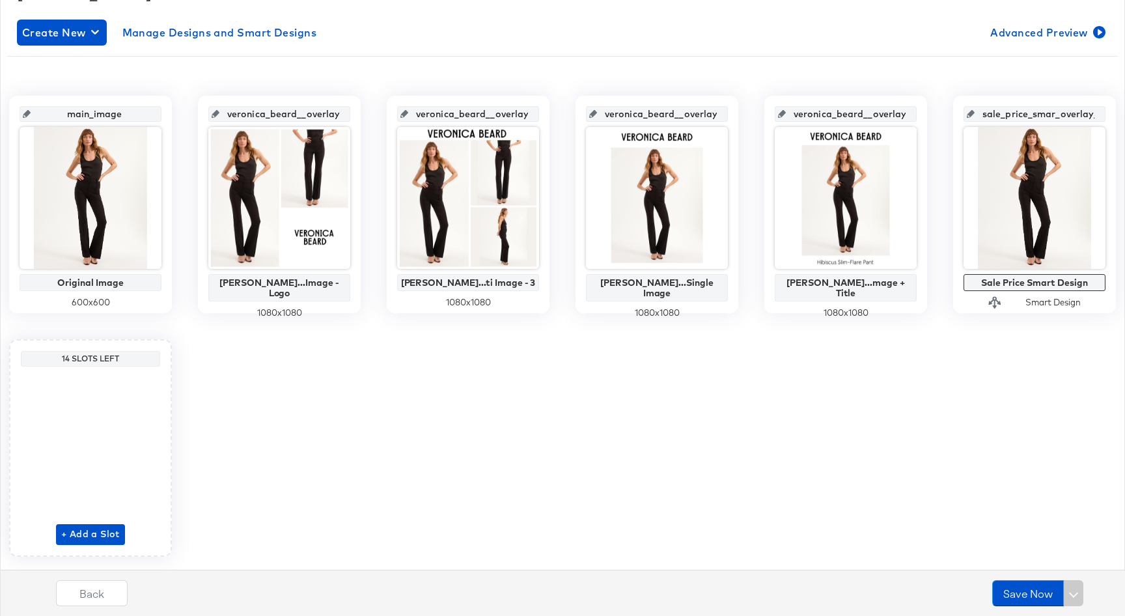
scroll to position [217, 0]
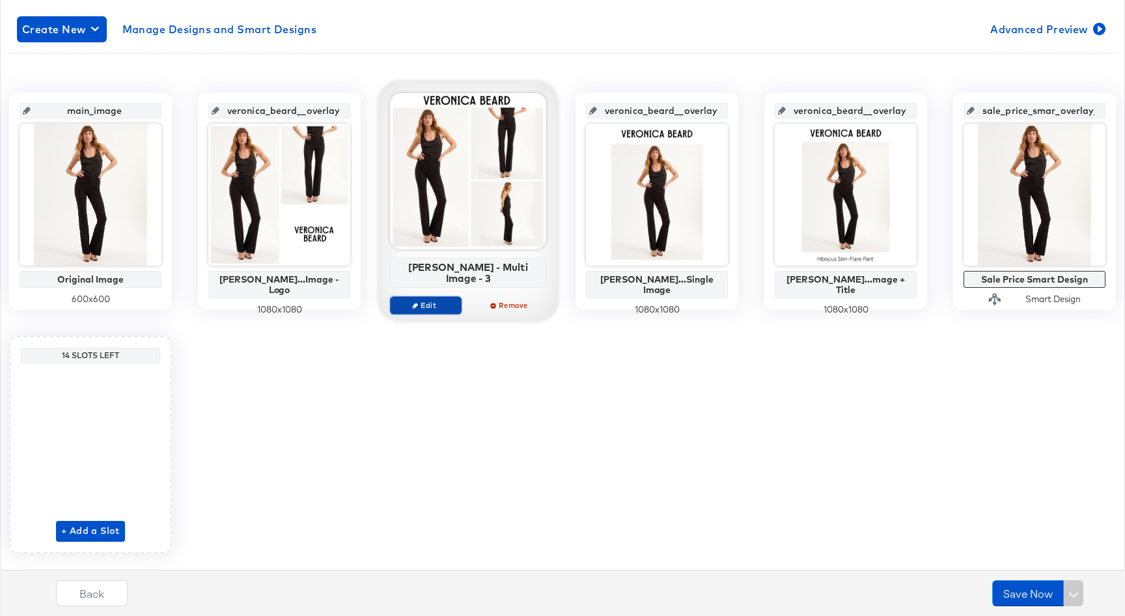
click at [421, 308] on span "Edit" at bounding box center [426, 305] width 60 height 10
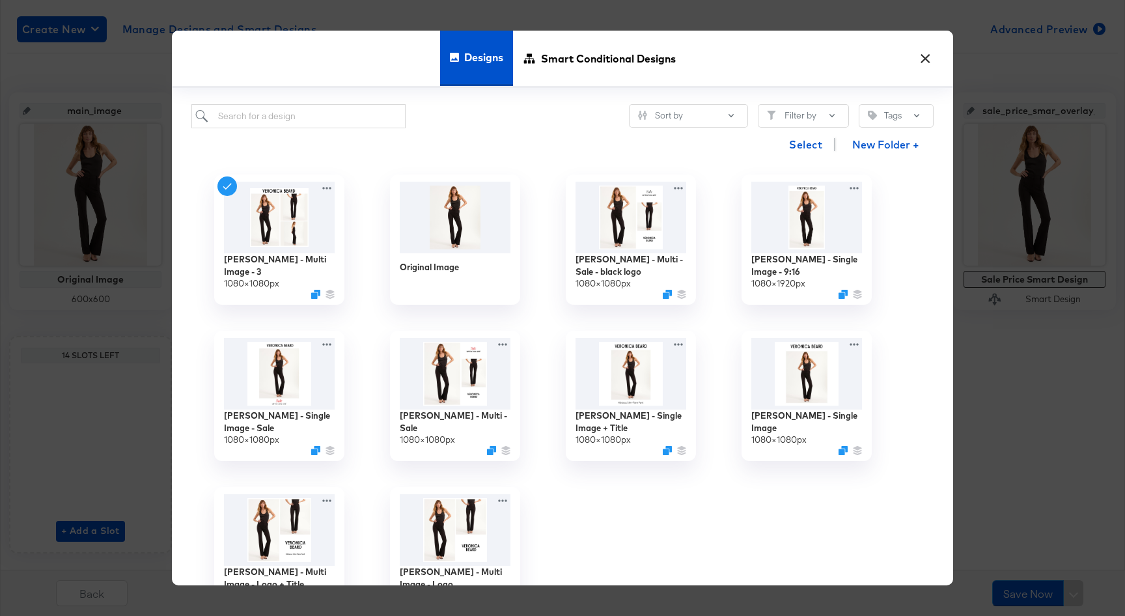
click at [928, 61] on button "×" at bounding box center [924, 55] width 23 height 23
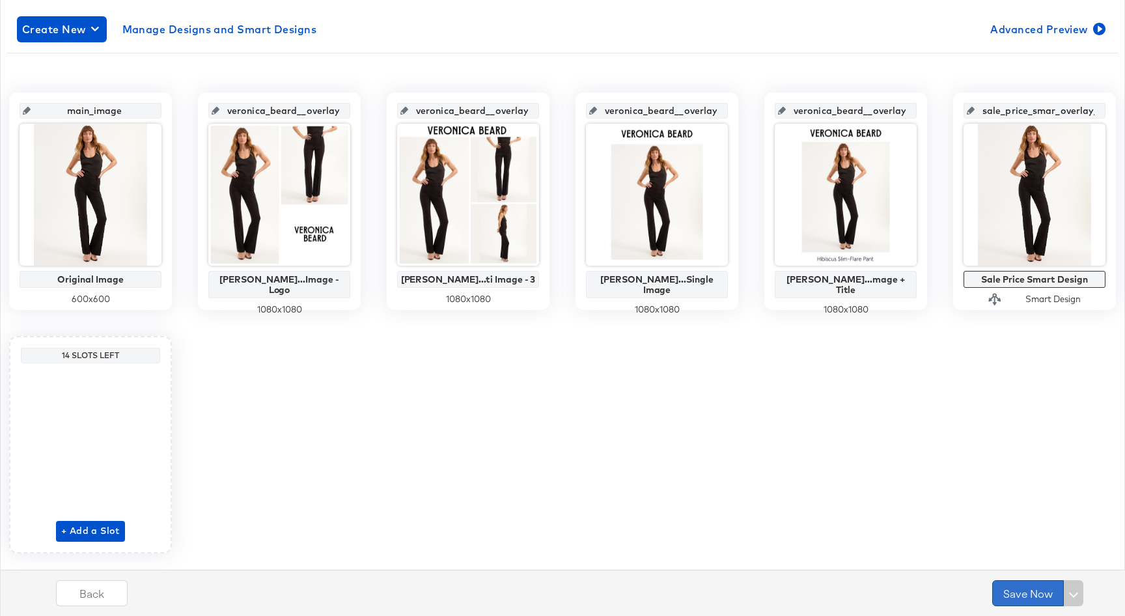
click at [1024, 599] on button "Save Now" at bounding box center [1028, 593] width 72 height 26
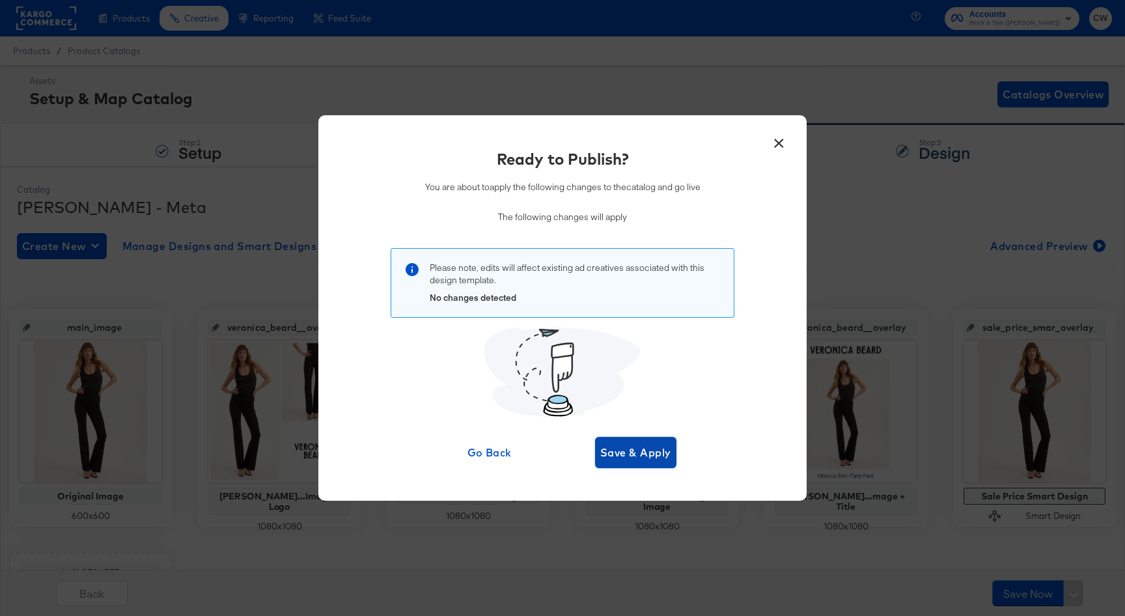
click at [635, 445] on span "Save & Apply" at bounding box center [635, 452] width 71 height 18
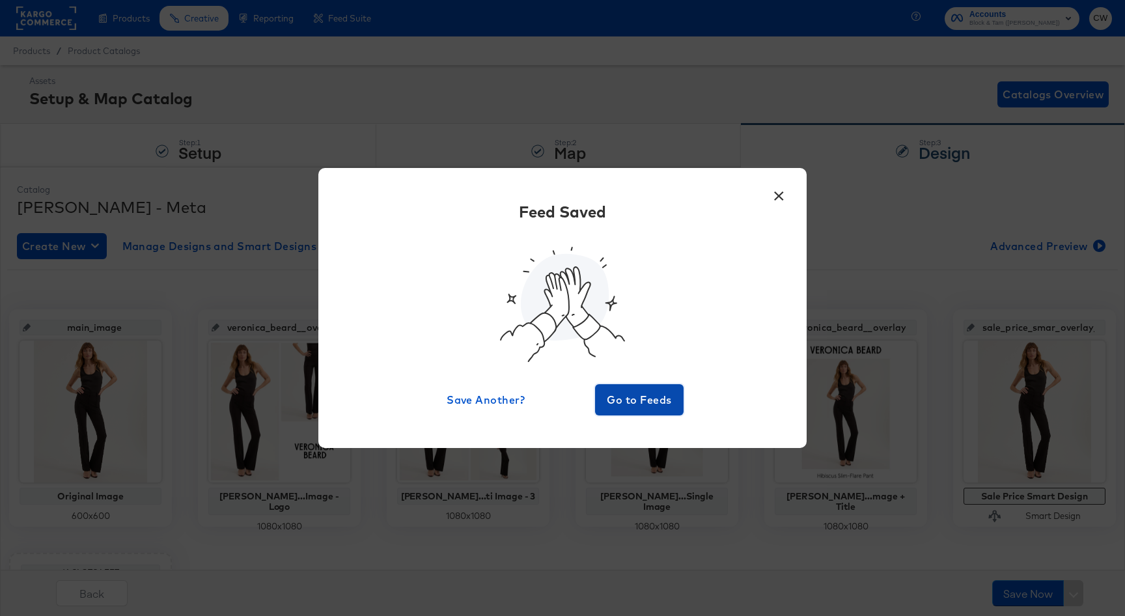
click at [647, 391] on span "Go to Feeds" at bounding box center [639, 400] width 78 height 18
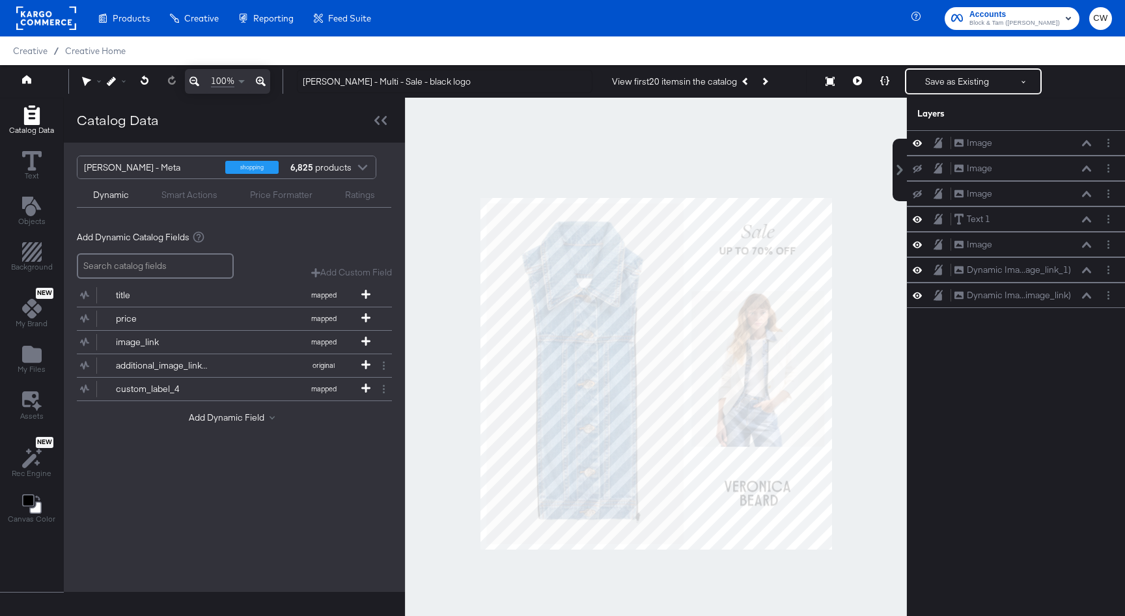
scroll to position [3, 0]
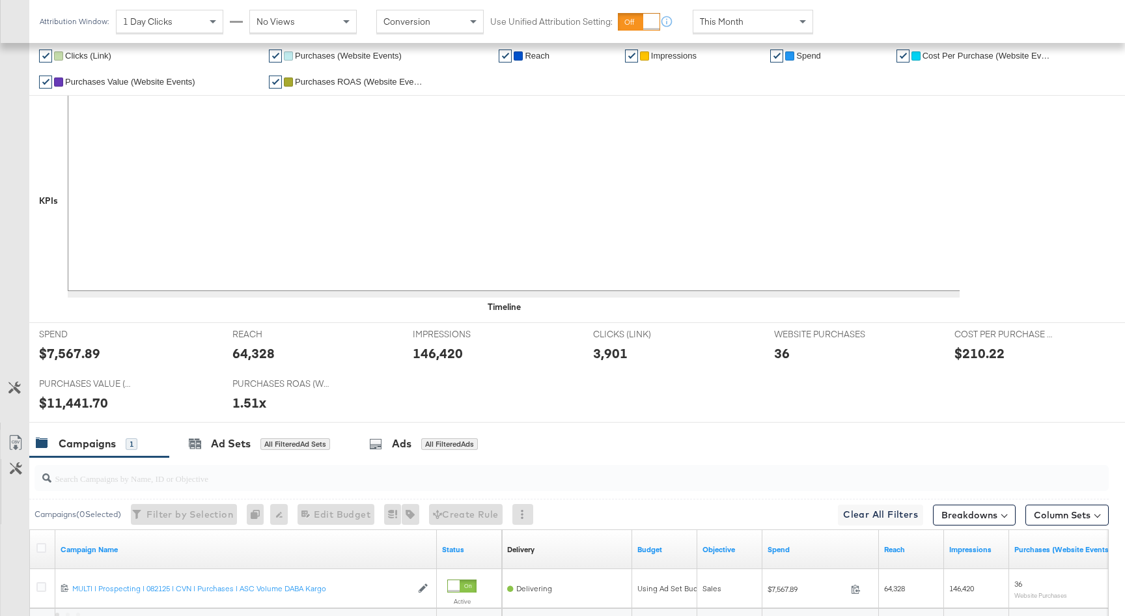
scroll to position [307, 0]
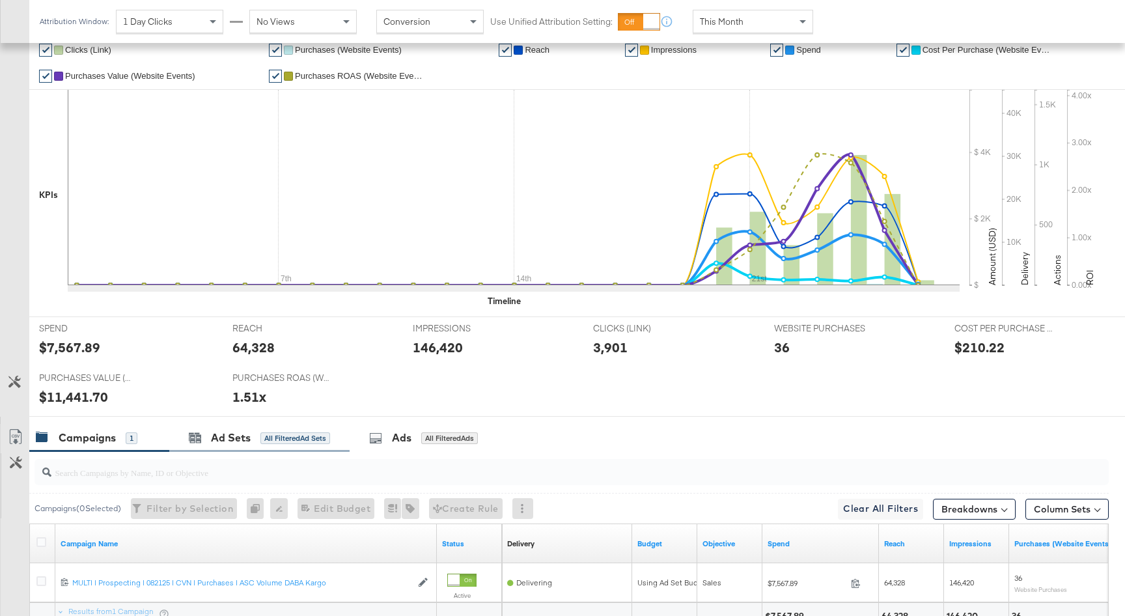
click at [302, 446] on div "Ad Sets All Filtered Ad Sets" at bounding box center [259, 438] width 180 height 28
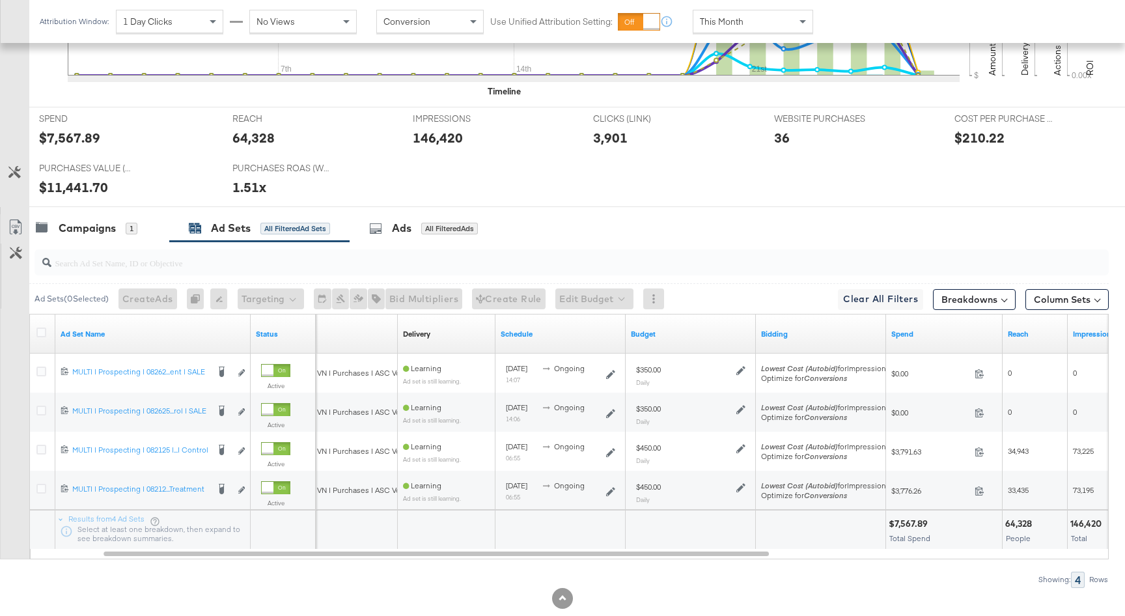
scroll to position [520, 0]
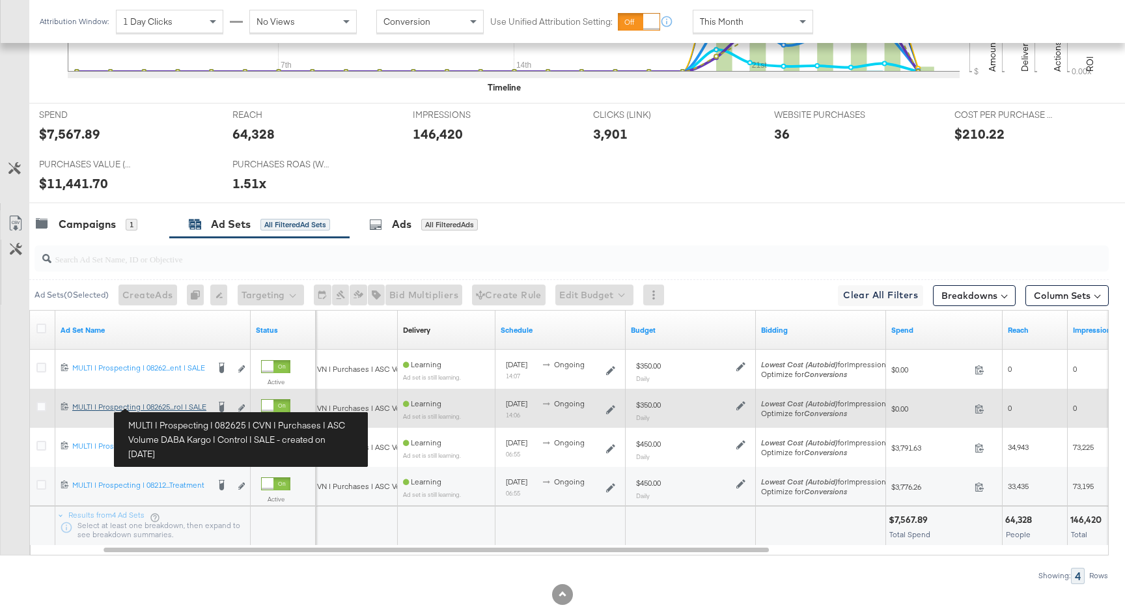
click at [163, 406] on div "MULTI | Prospecting | 082625 | CVN | Purchases | ASC Volume DABA Kargo | Contro…" at bounding box center [139, 407] width 135 height 10
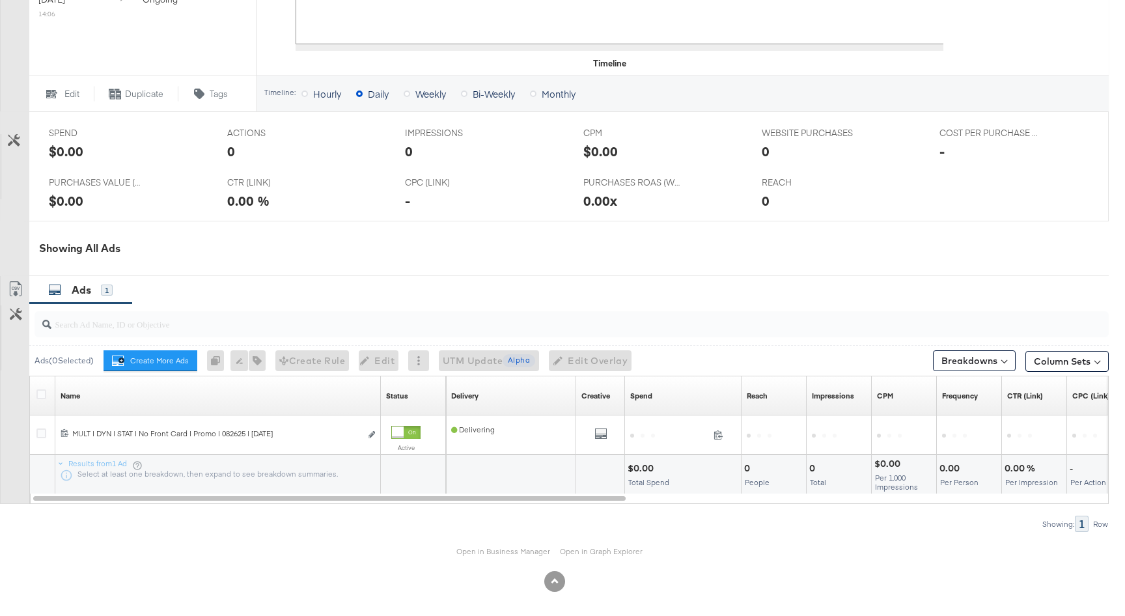
scroll to position [510, 0]
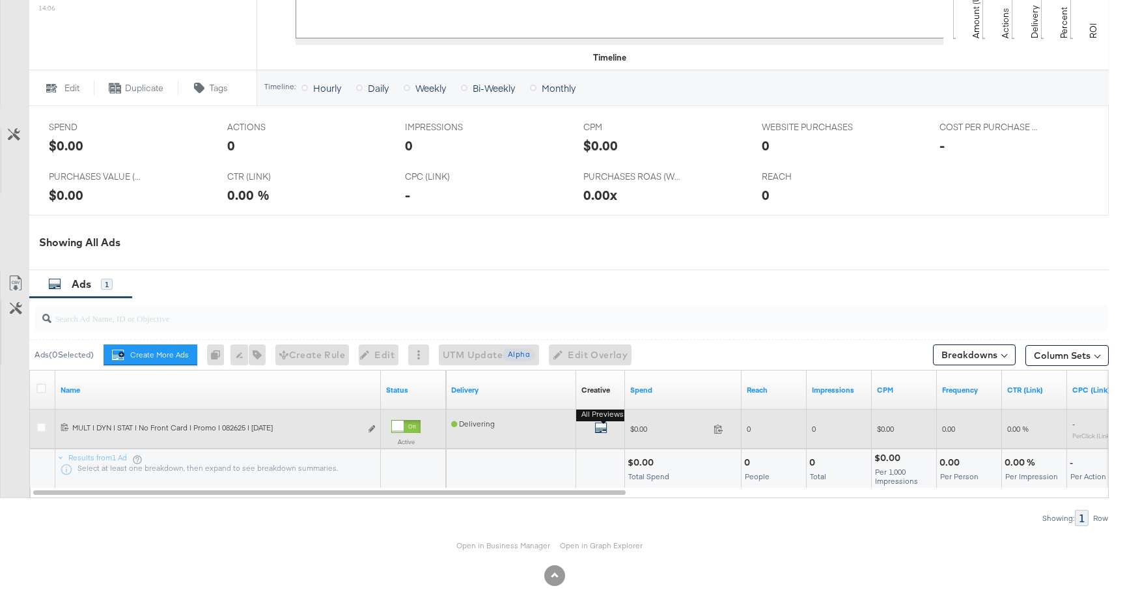
click at [605, 429] on icon "default" at bounding box center [600, 427] width 13 height 13
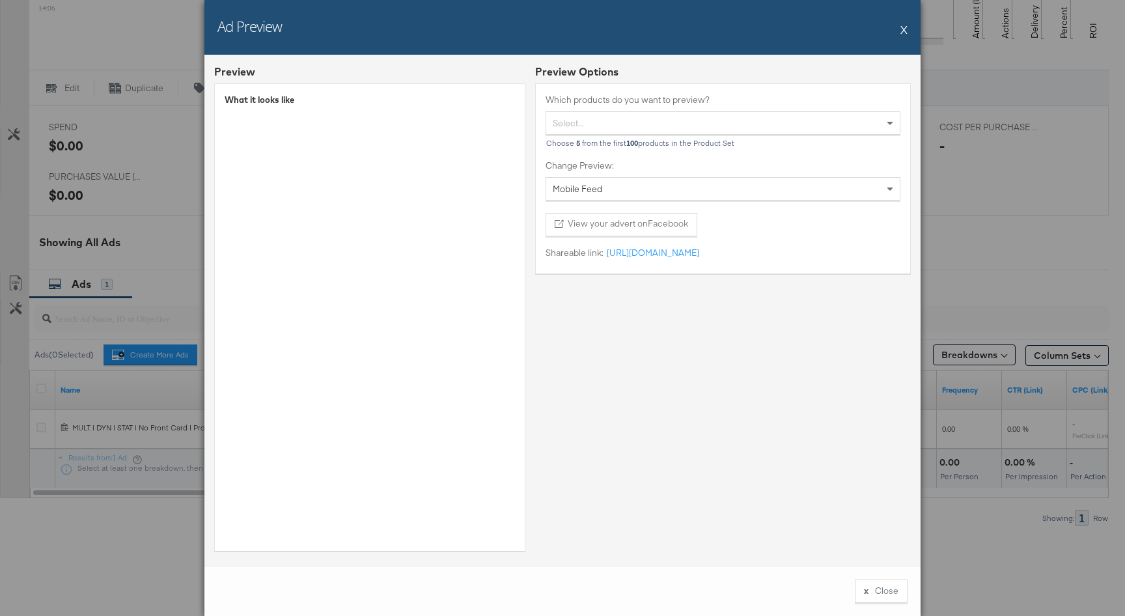
click at [900, 29] on div "Ad Preview X" at bounding box center [562, 27] width 716 height 55
click at [903, 29] on button "X" at bounding box center [903, 29] width 7 height 26
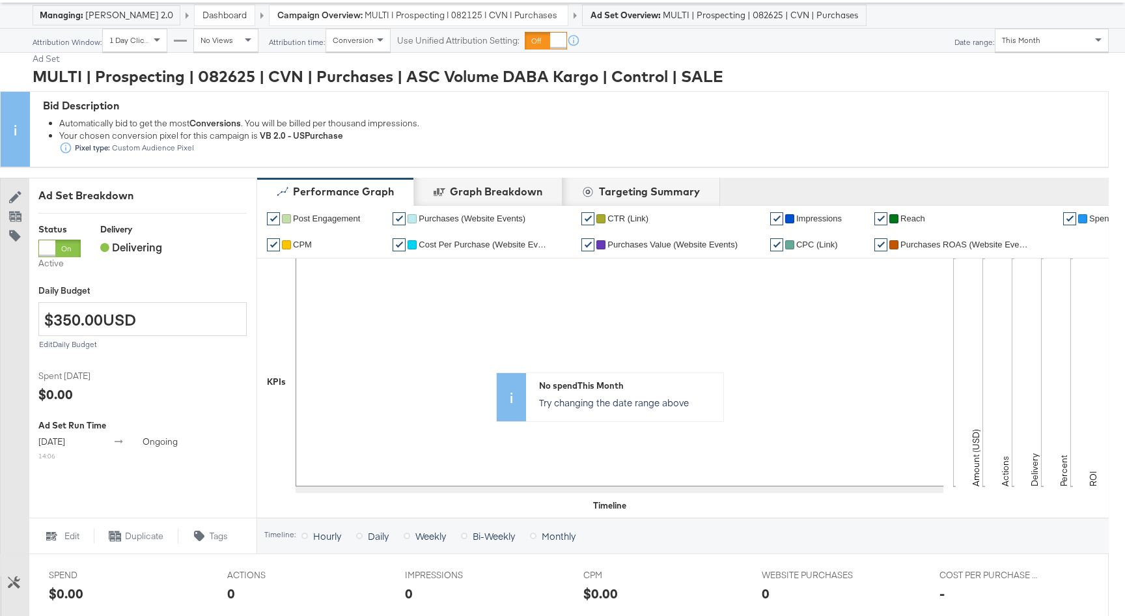
scroll to position [0, 0]
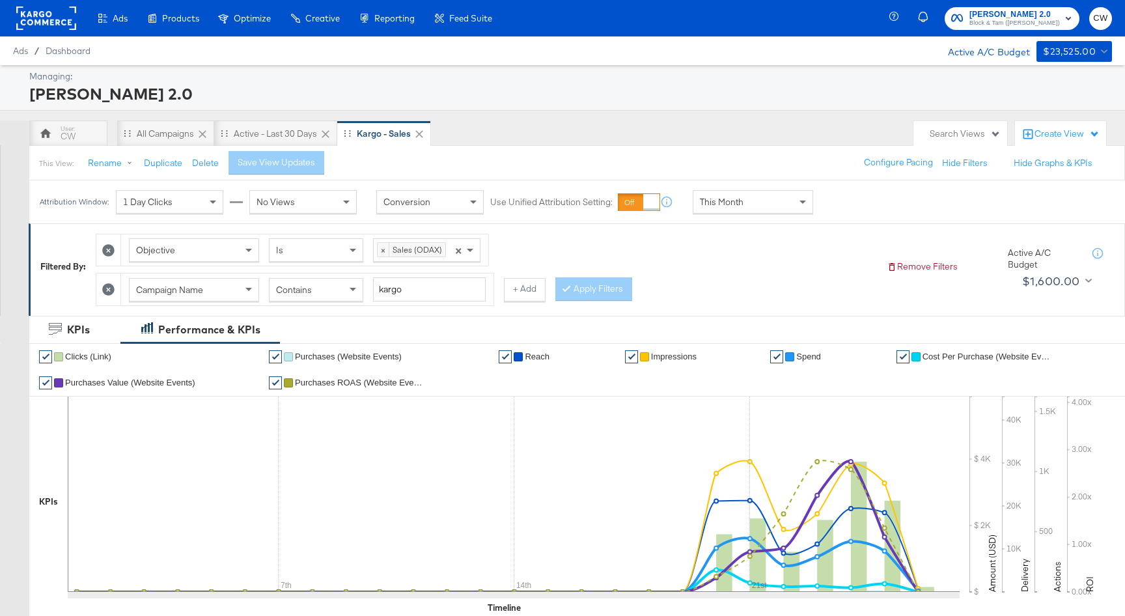
click at [6, 13] on div "Ads Ads Dashboard Main dashboard for Media Buying. New Campaign Create a new ca…" at bounding box center [251, 18] width 502 height 36
click at [33, 13] on rect at bounding box center [46, 18] width 60 height 23
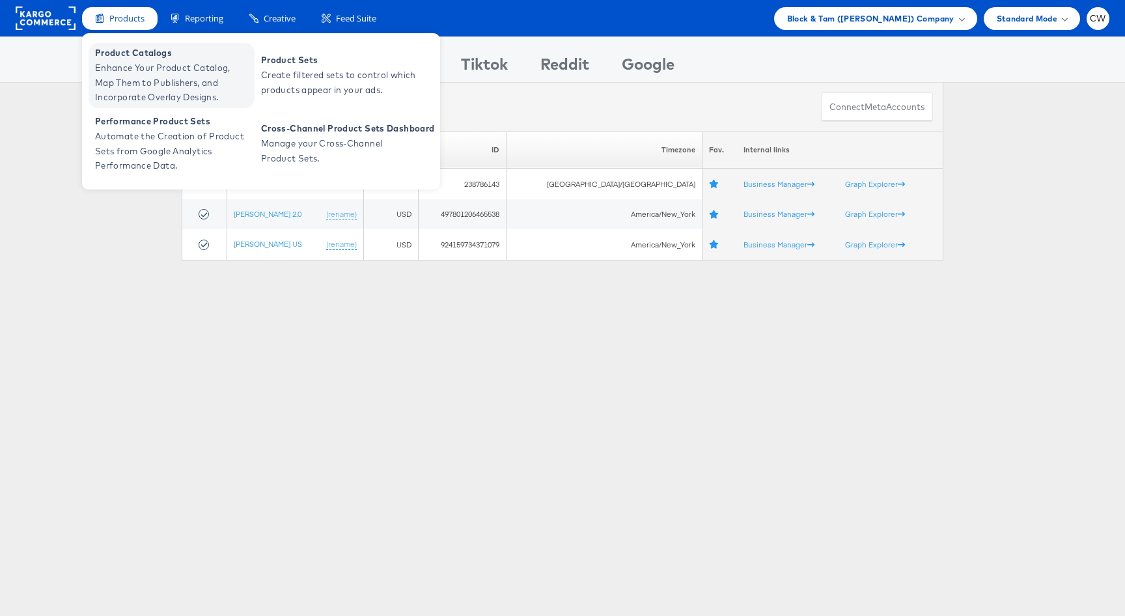
click at [152, 58] on span "Product Catalogs" at bounding box center [173, 53] width 156 height 15
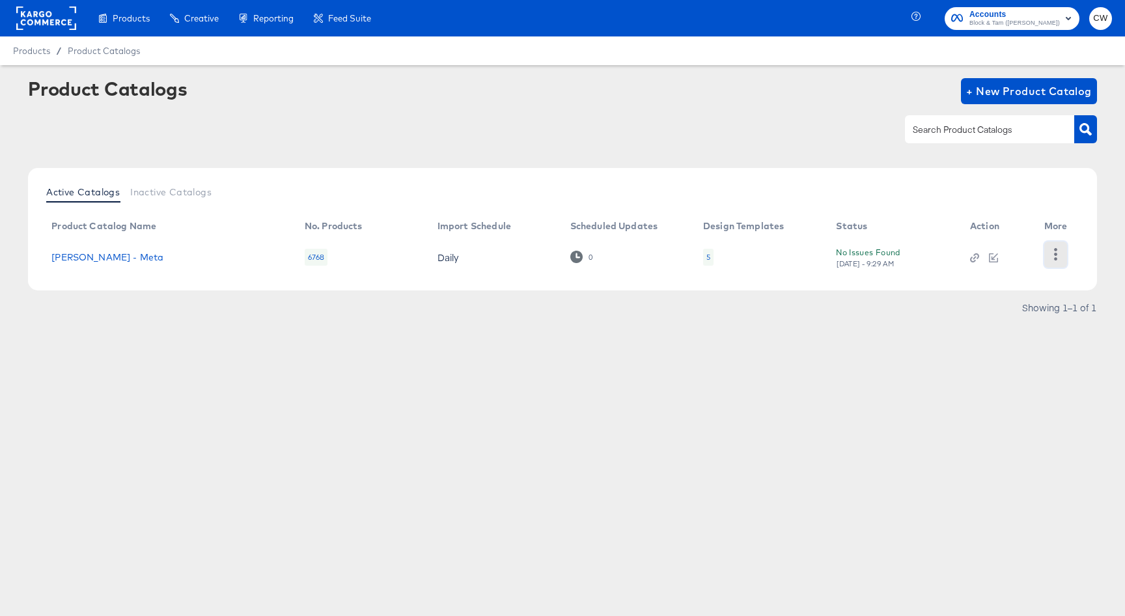
click at [1059, 253] on icon "button" at bounding box center [1055, 254] width 12 height 12
click at [998, 250] on div "HUD Checks (Internal)" at bounding box center [1002, 253] width 130 height 21
click at [619, 452] on div "Products Products Product Catalogs Enhance Your Product Catalog, Map Them to Pu…" at bounding box center [562, 308] width 1125 height 616
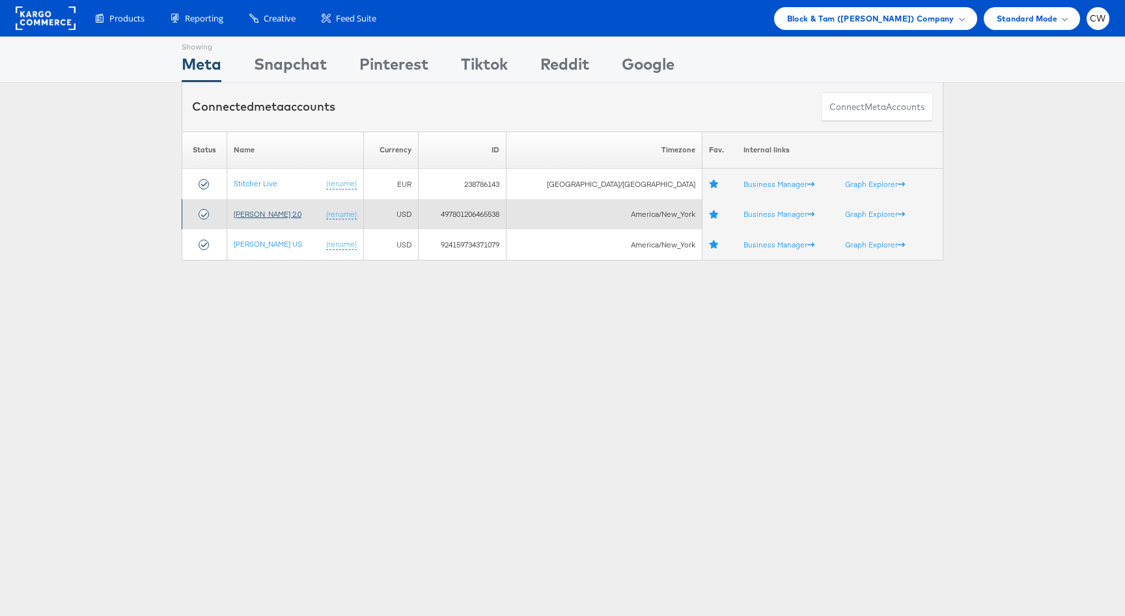
click at [271, 217] on link "Veronica Beard 2.0" at bounding box center [268, 214] width 68 height 10
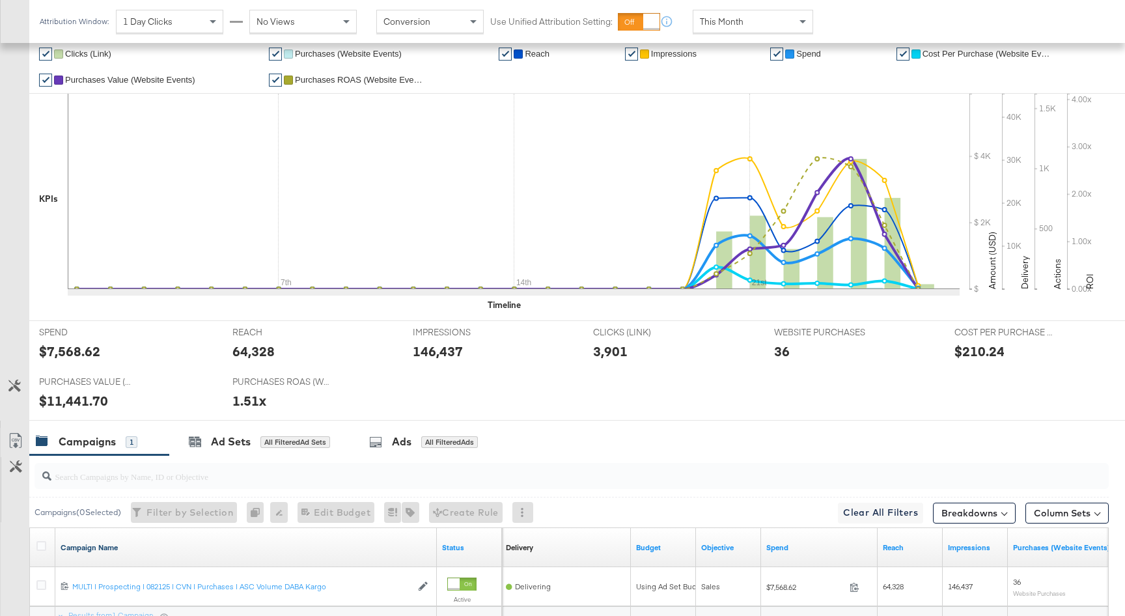
scroll to position [428, 0]
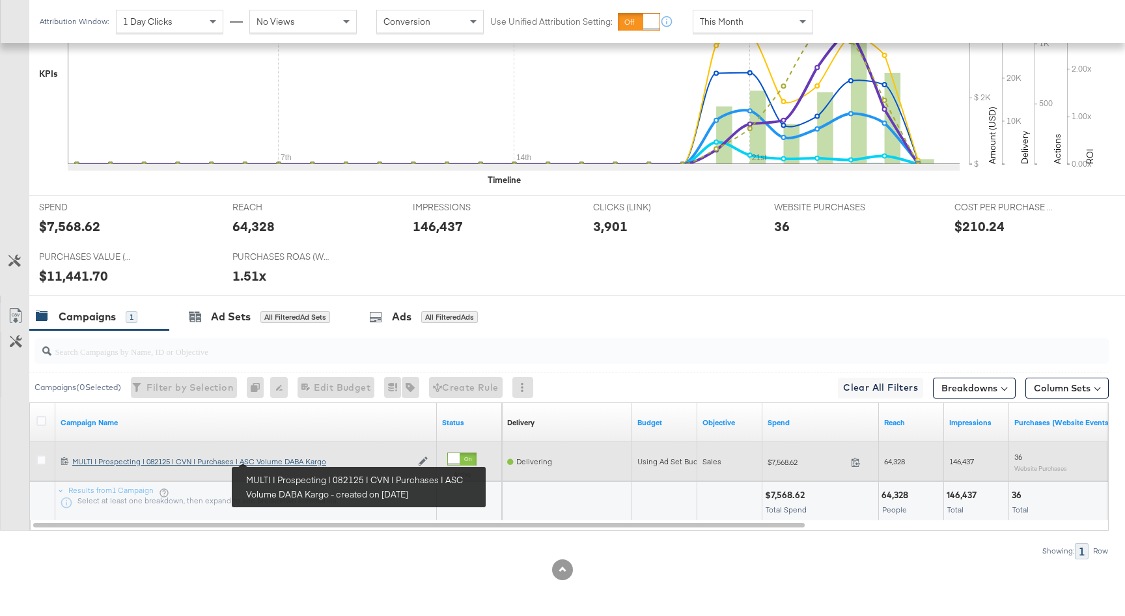
click at [281, 461] on div "MULTI | Prospecting | 082125 | CVN | Purchases | ASC Volume DABA Kargo MULTI | …" at bounding box center [241, 461] width 339 height 10
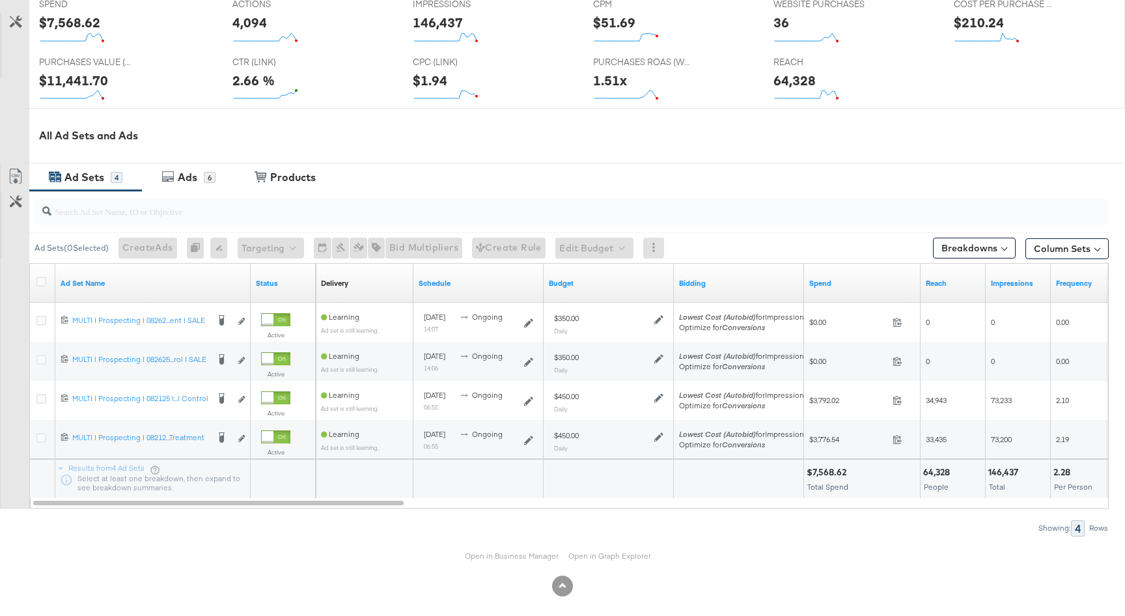
scroll to position [577, 0]
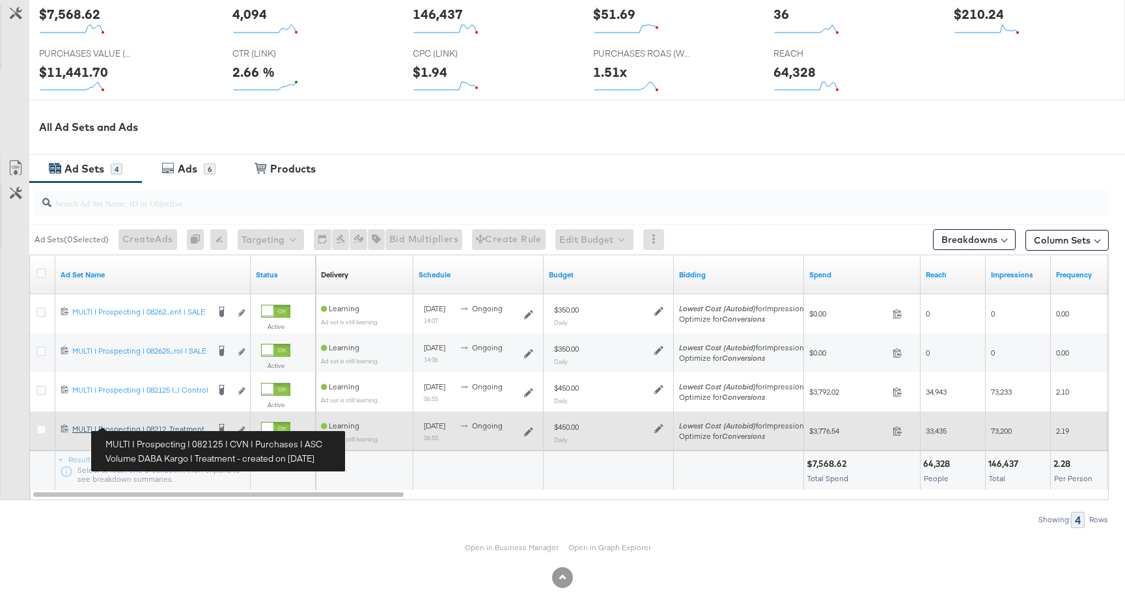
click at [185, 429] on div "MULTI | Prospecting | 082125 | CVN | Purchases | ASC Volume DABA Kargo | Treatm…" at bounding box center [139, 429] width 135 height 10
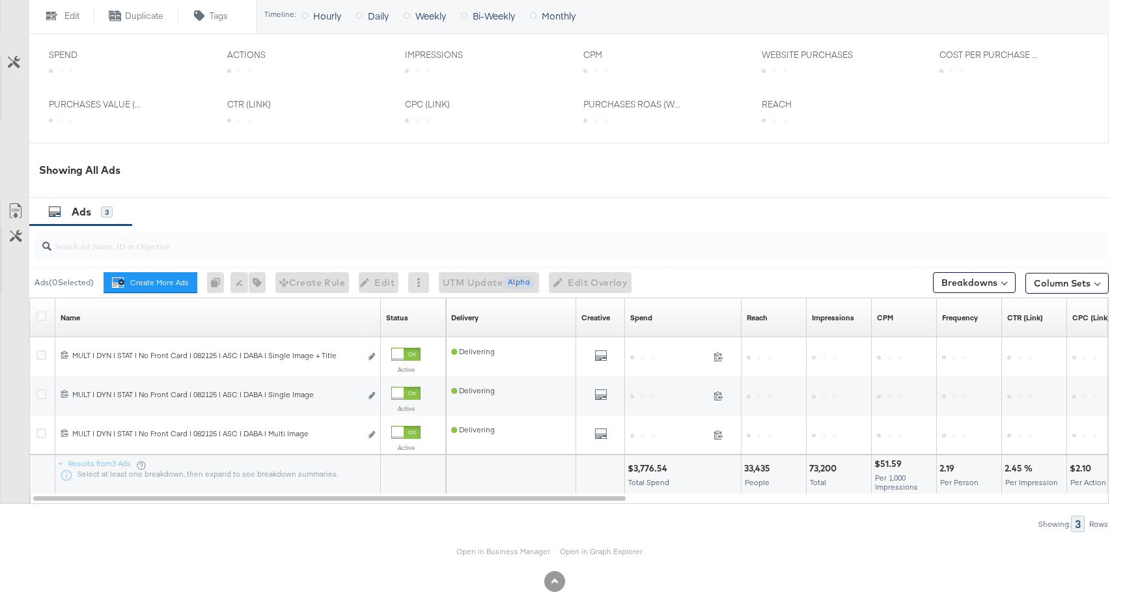
scroll to position [539, 0]
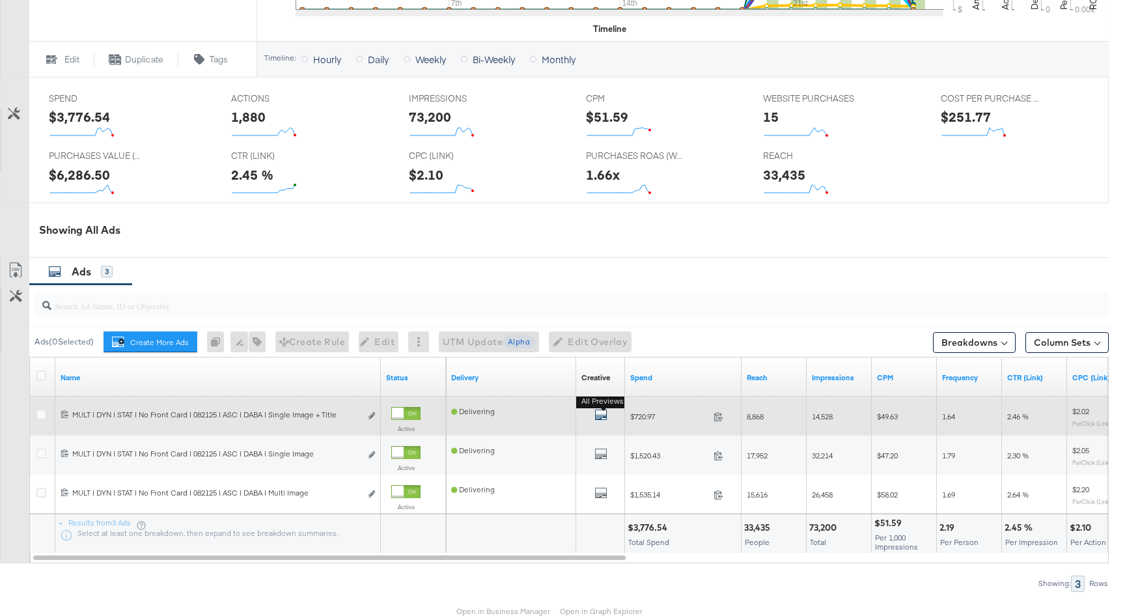
click at [603, 419] on icon "default" at bounding box center [600, 414] width 13 height 13
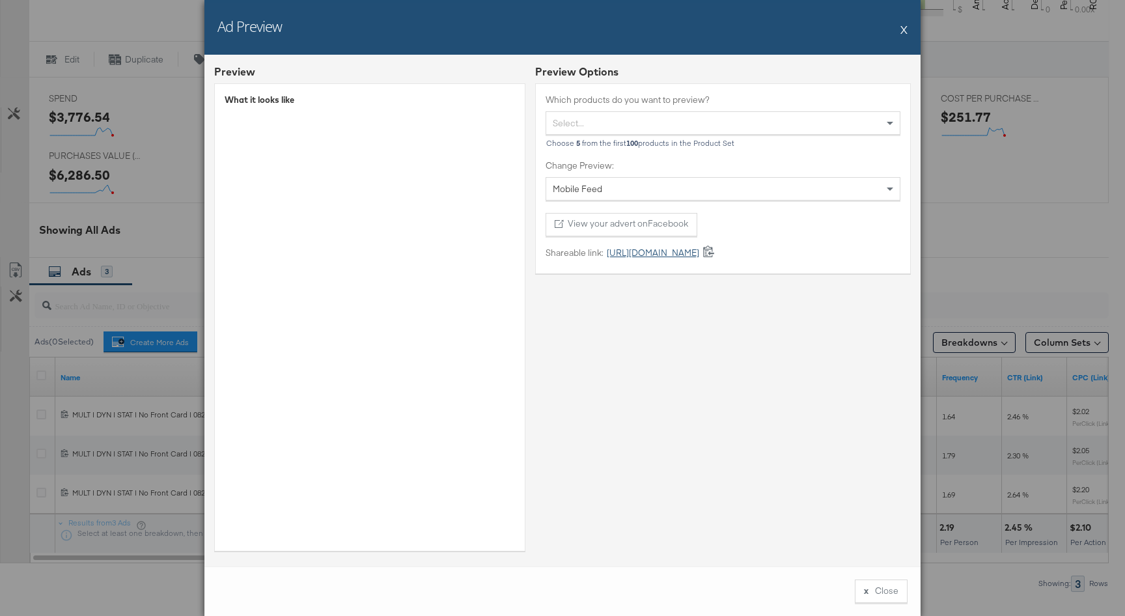
click at [676, 256] on link "https://fb.me/23MO3GDjC7CgJnT" at bounding box center [651, 253] width 96 height 12
click at [904, 32] on button "X" at bounding box center [903, 29] width 7 height 26
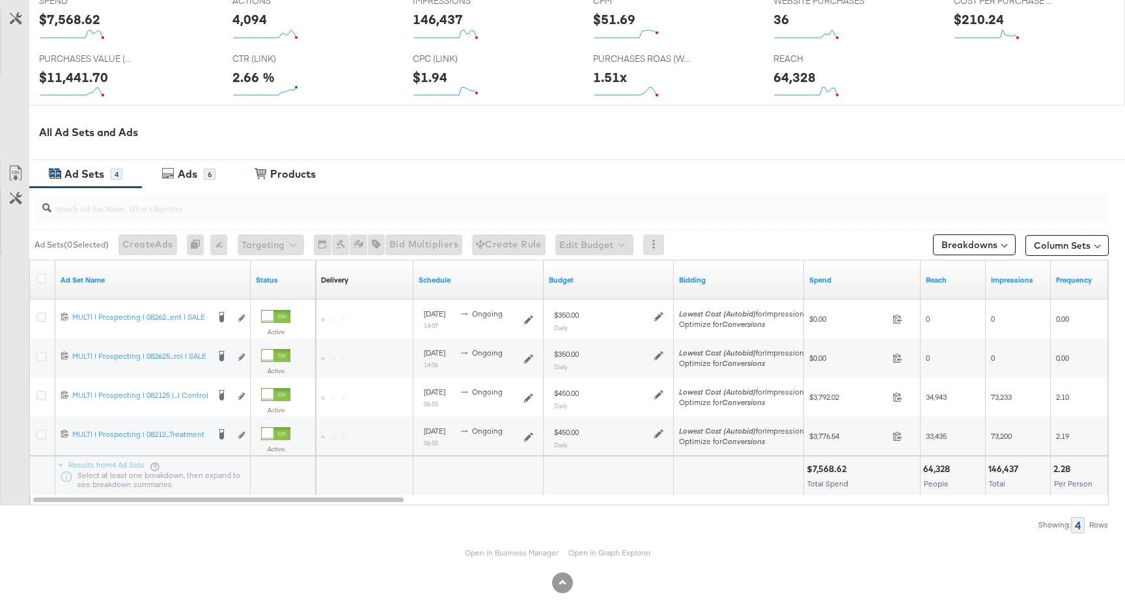
scroll to position [577, 0]
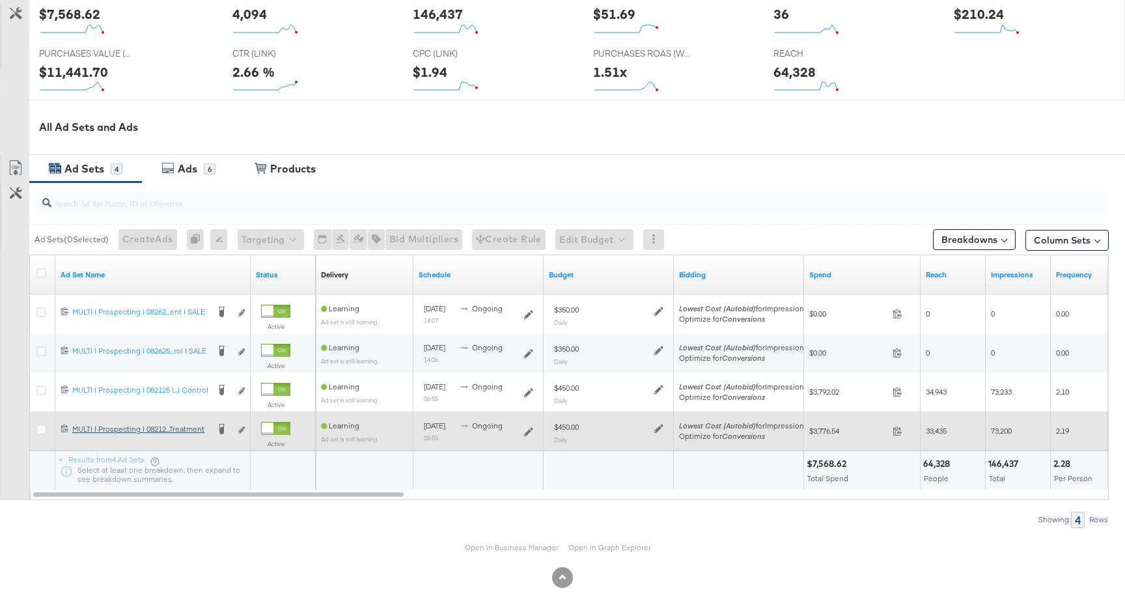
click at [188, 434] on link "MULTI | Prospecting | 082125 | CVN | Purchases | ASC Volume DABA Kargo | Treatm…" at bounding box center [139, 431] width 135 height 14
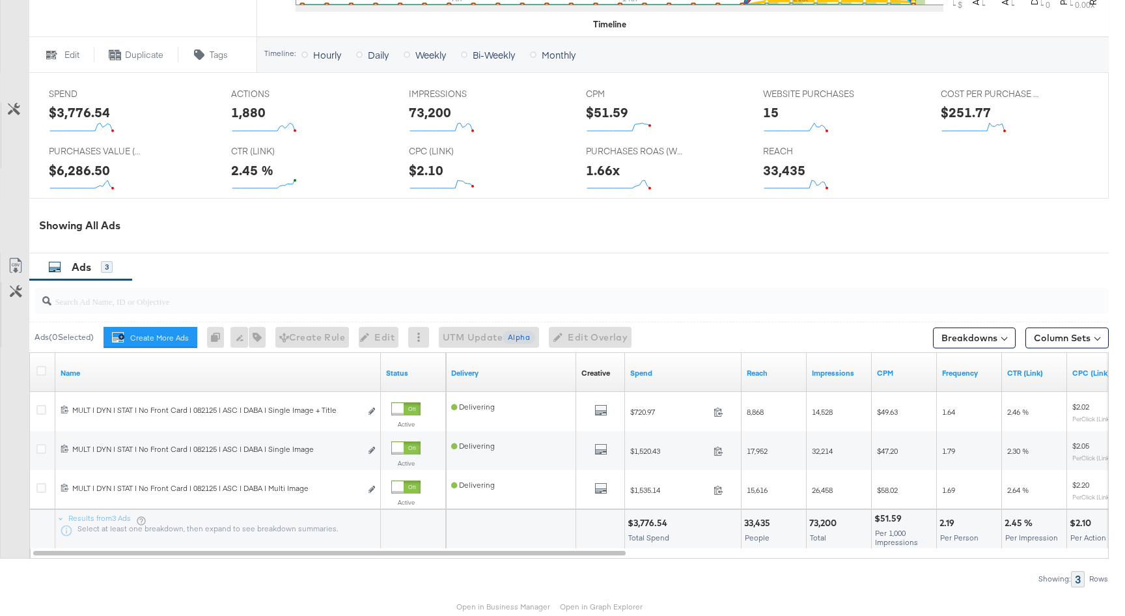
scroll to position [557, 0]
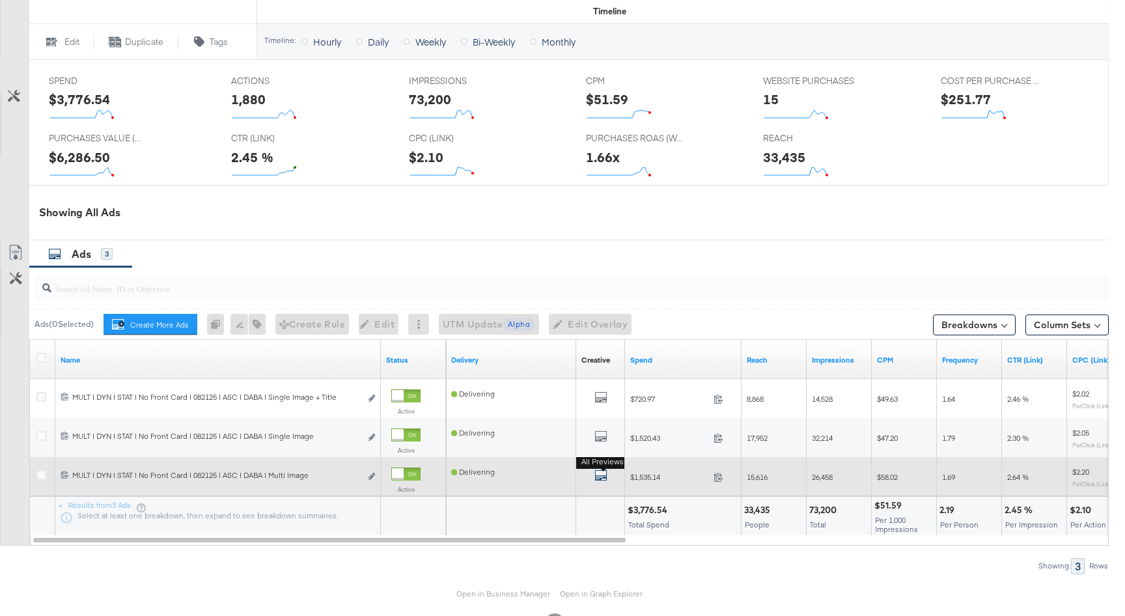
click at [603, 480] on icon "default" at bounding box center [600, 475] width 13 height 13
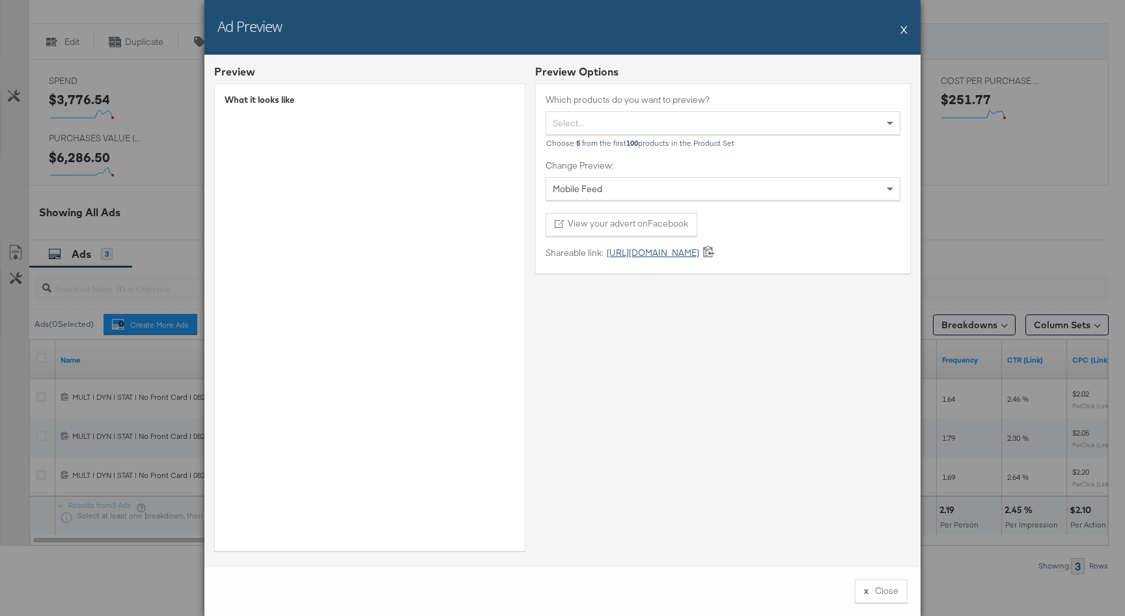
click at [652, 253] on link "https://fb.me/23y47EW7oFMisWw" at bounding box center [651, 253] width 96 height 12
click at [898, 28] on div "Ad Preview X" at bounding box center [562, 27] width 716 height 55
click at [906, 28] on button "X" at bounding box center [903, 29] width 7 height 26
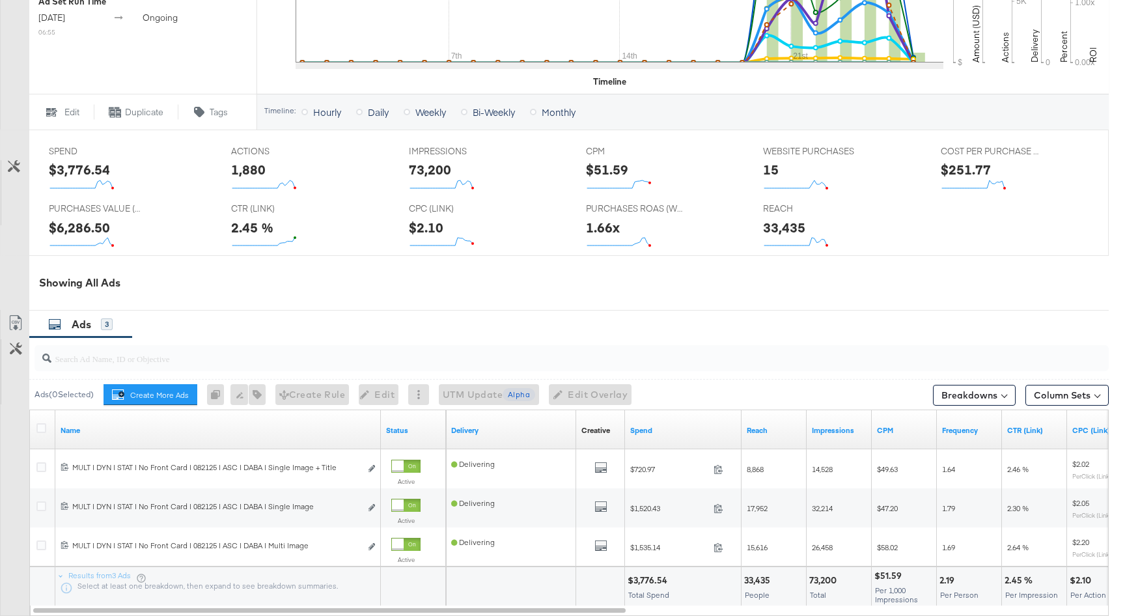
scroll to position [398, 0]
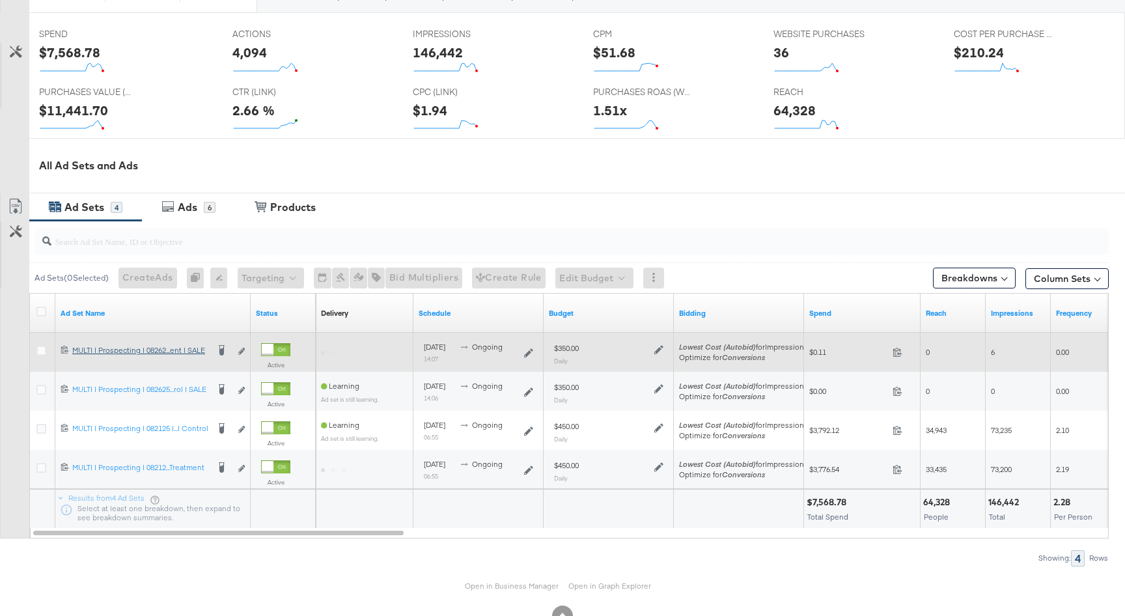
scroll to position [570, 0]
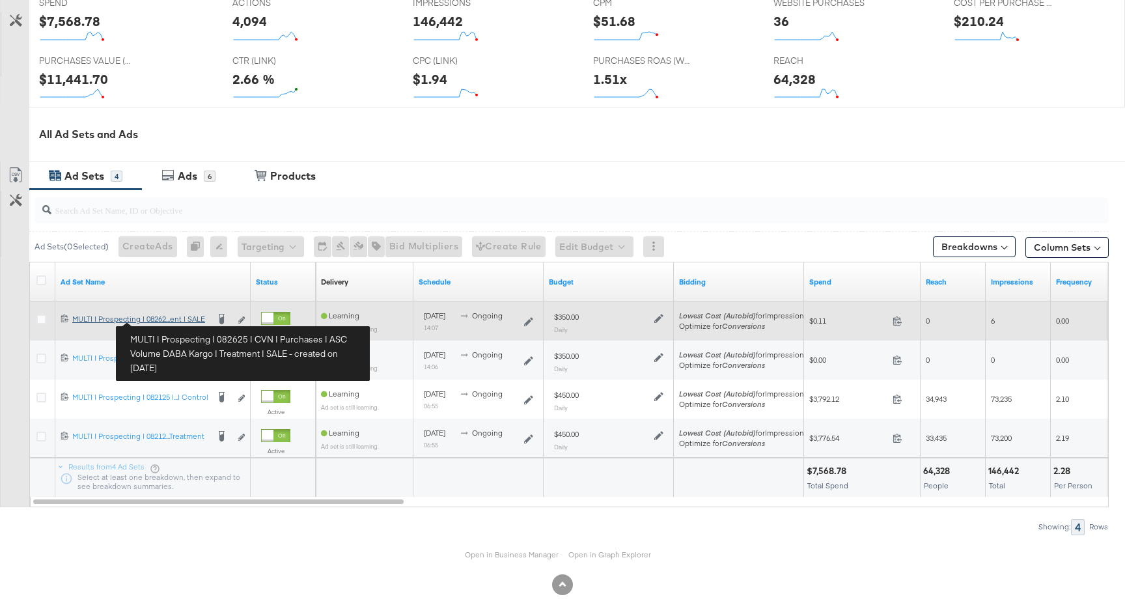
click at [165, 320] on div "MULTI | Prospecting | 082625 | CVN | Purchases | ASC Volume DABA Kargo | Treatm…" at bounding box center [139, 319] width 135 height 10
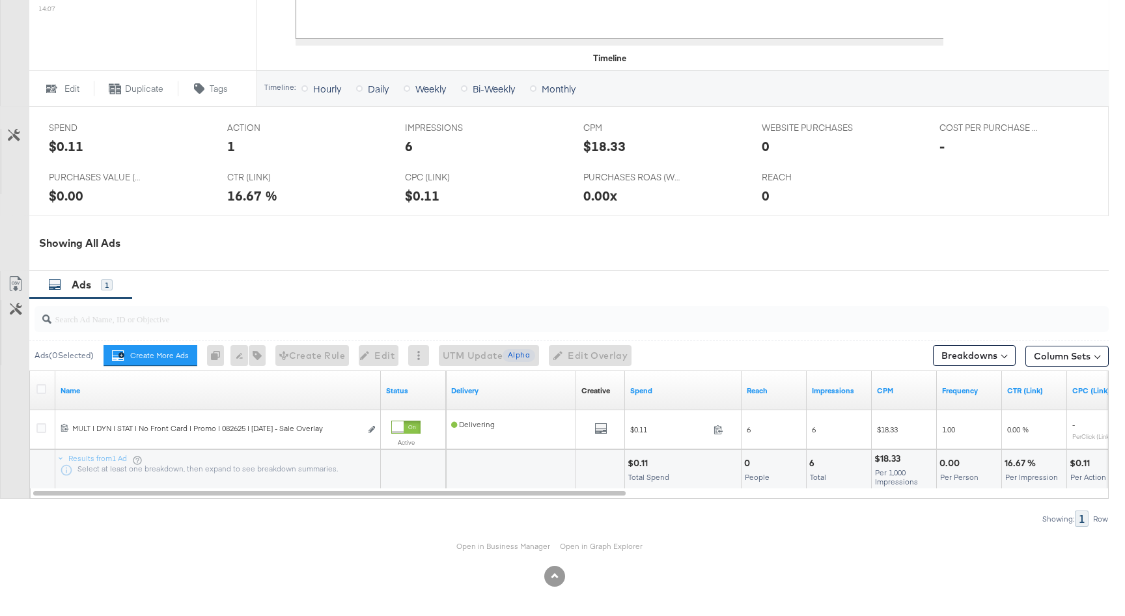
scroll to position [510, 0]
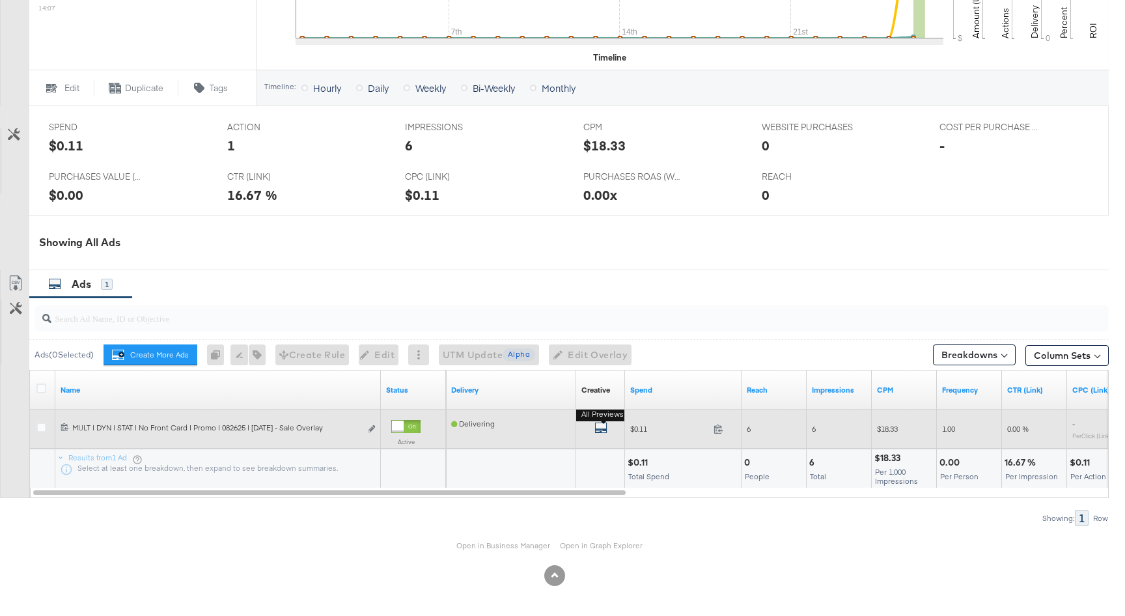
click at [596, 422] on icon "default" at bounding box center [600, 427] width 13 height 13
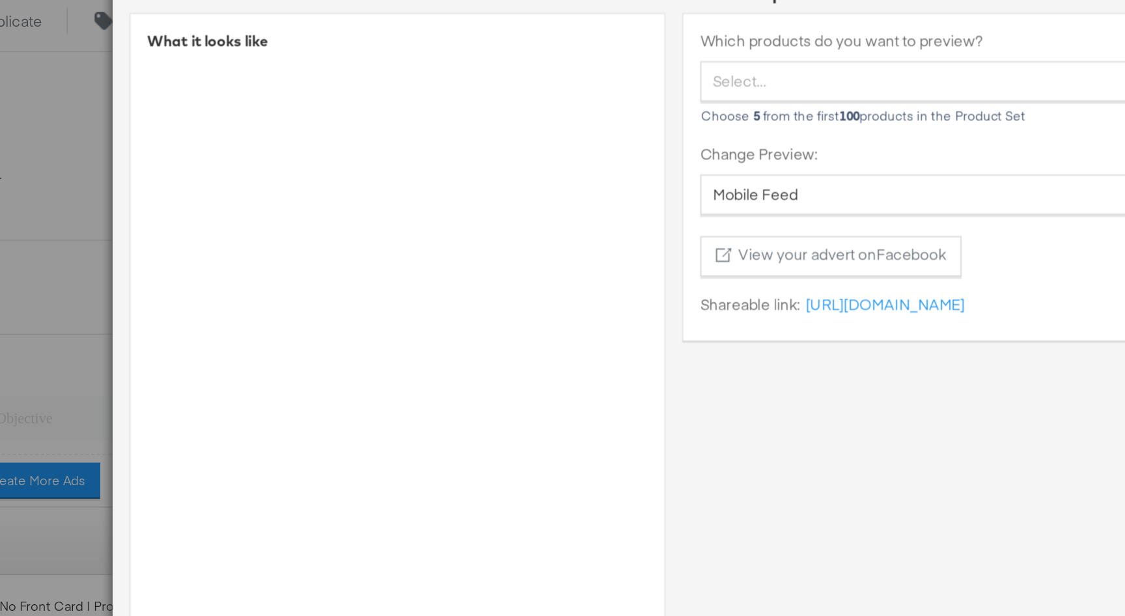
click at [195, 179] on div "Ad Preview X Preview What it looks like Preview Options Which products do you w…" at bounding box center [562, 308] width 1125 height 616
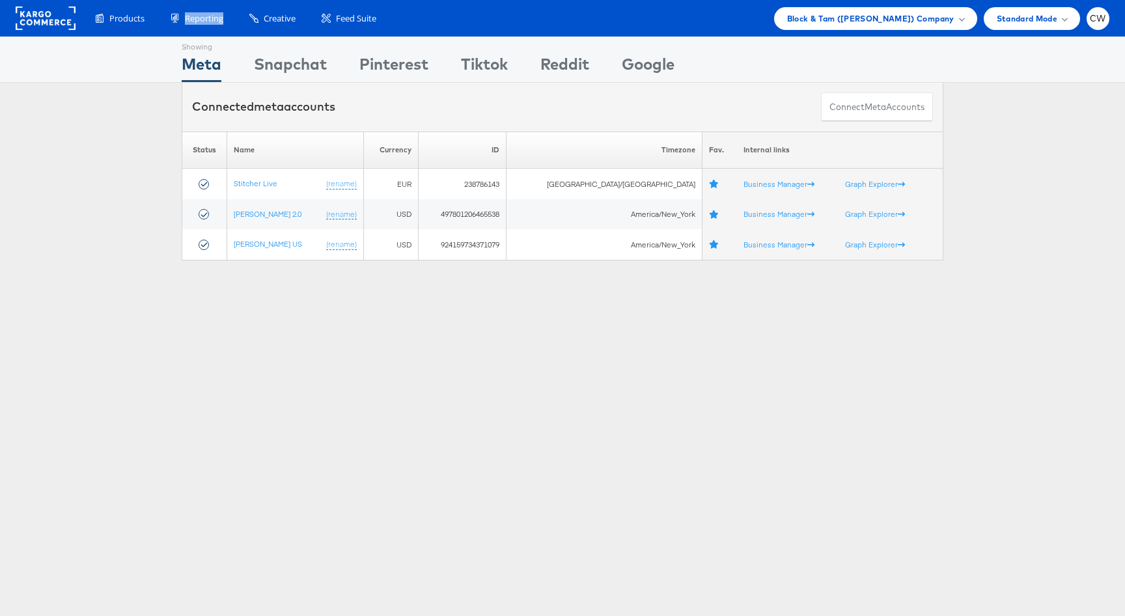
drag, startPoint x: 187, startPoint y: 29, endPoint x: 160, endPoint y: 28, distance: 26.7
click at [160, 28] on div "Products Product Catalogs Enhance Your Product Catalog, Map Them to Publishers,…" at bounding box center [595, 18] width 1027 height 23
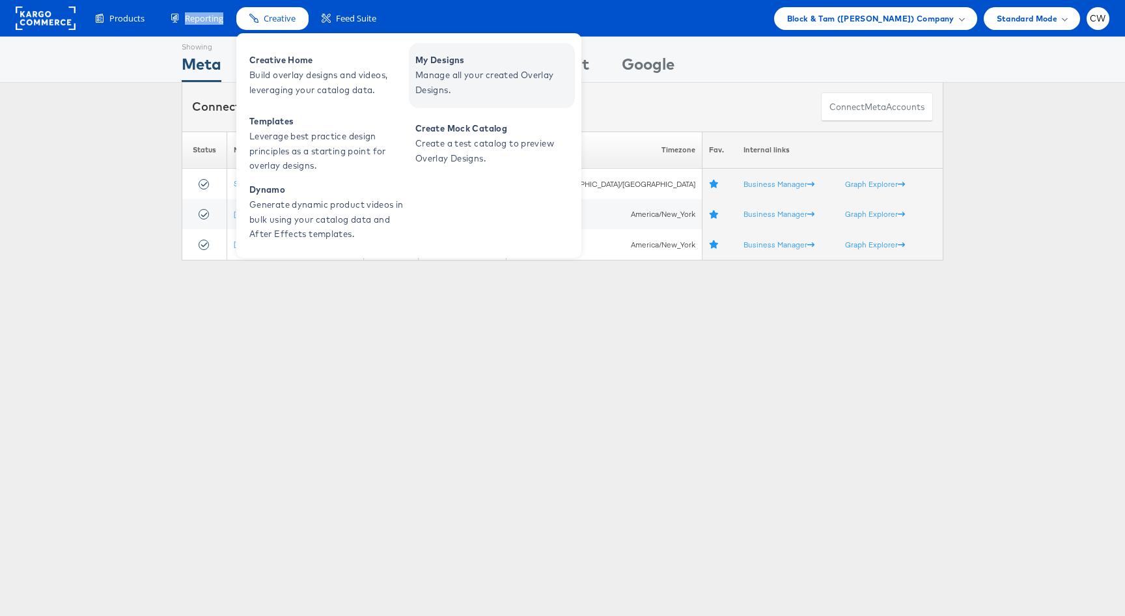
click at [422, 63] on span "My Designs" at bounding box center [493, 60] width 156 height 15
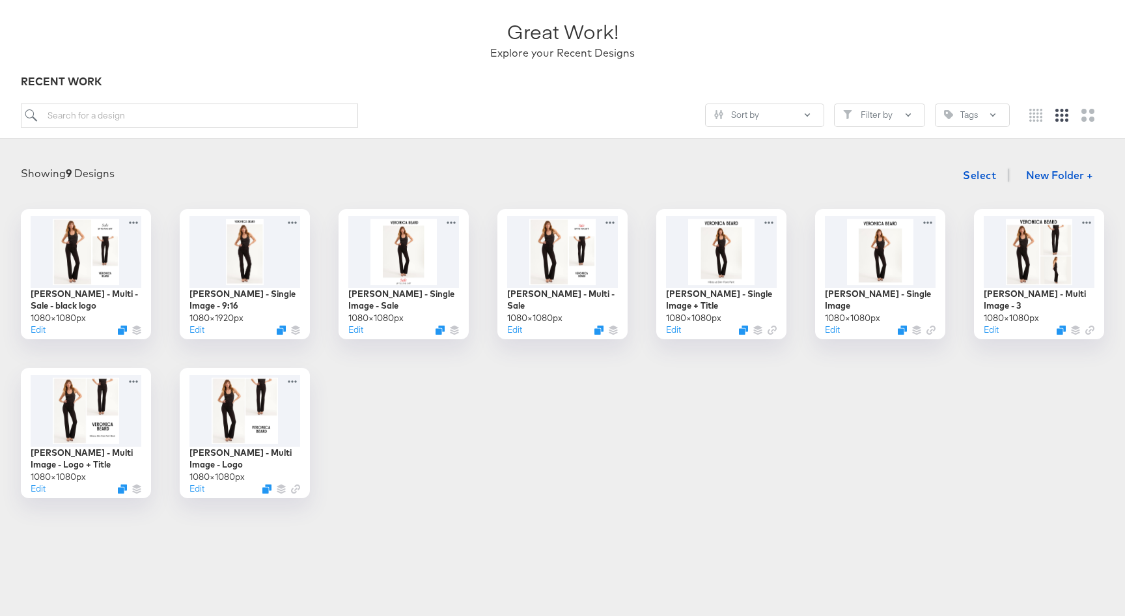
scroll to position [102, 0]
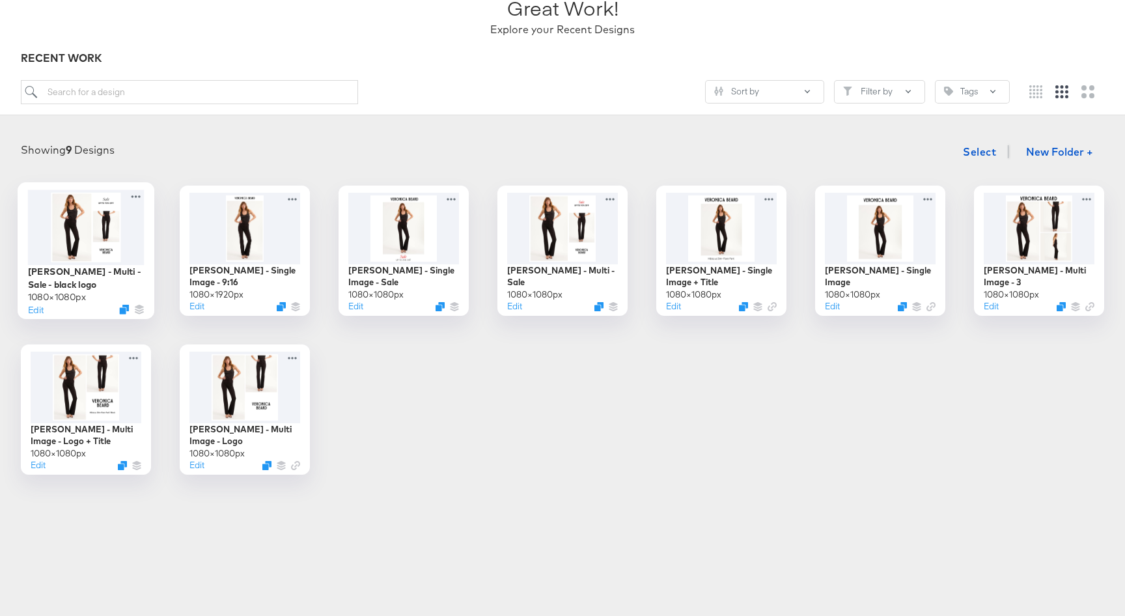
click at [119, 242] on div at bounding box center [86, 226] width 117 height 75
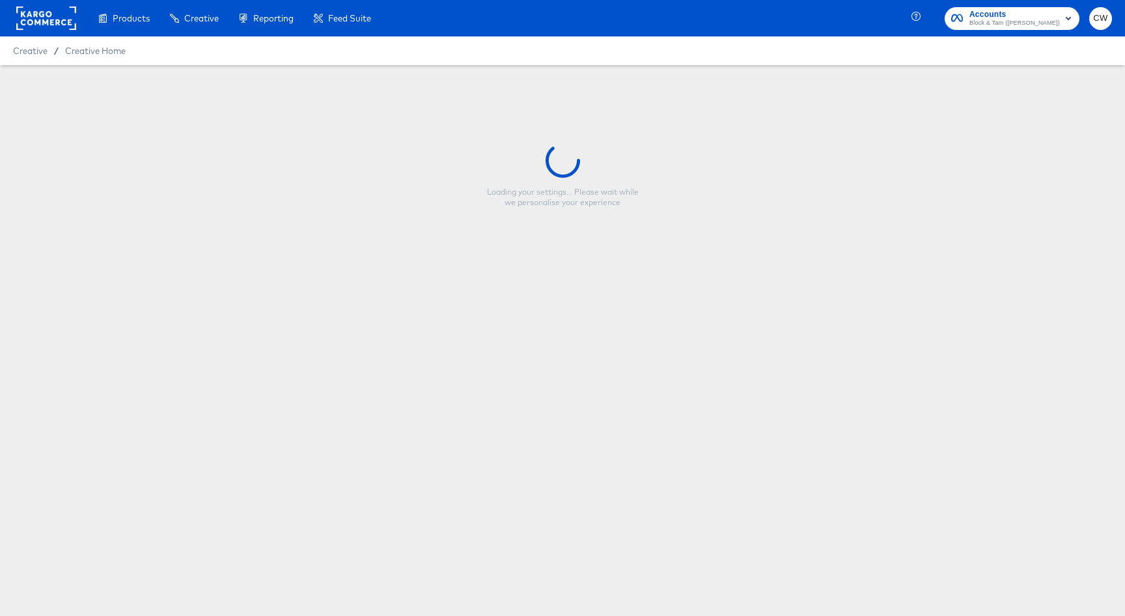
type input "[PERSON_NAME] - Multi - Sale - black logo"
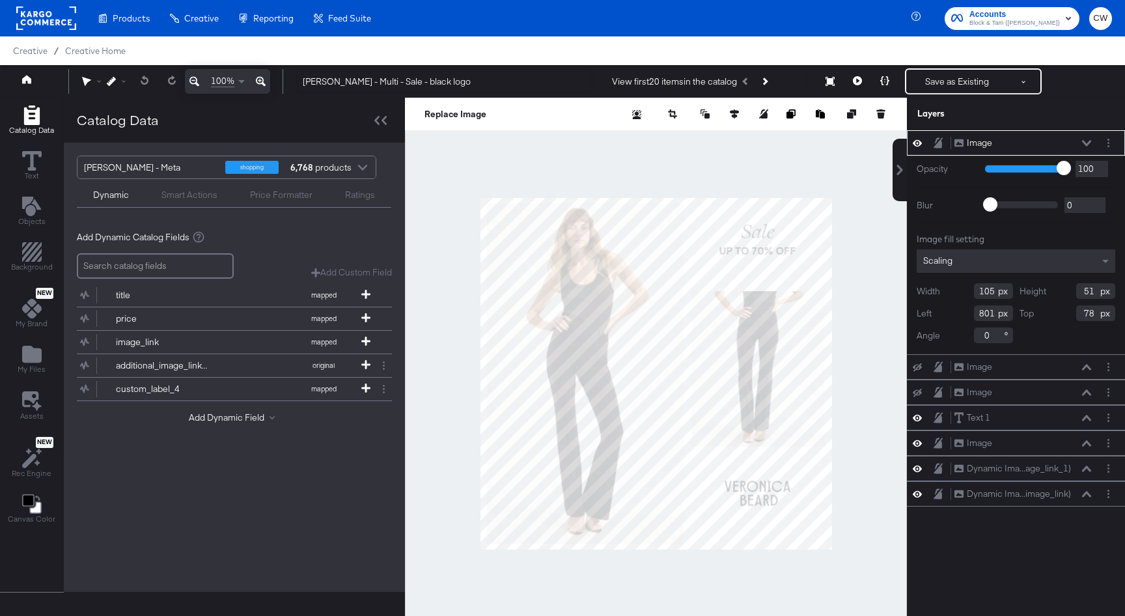
click at [620, 153] on div at bounding box center [656, 373] width 502 height 551
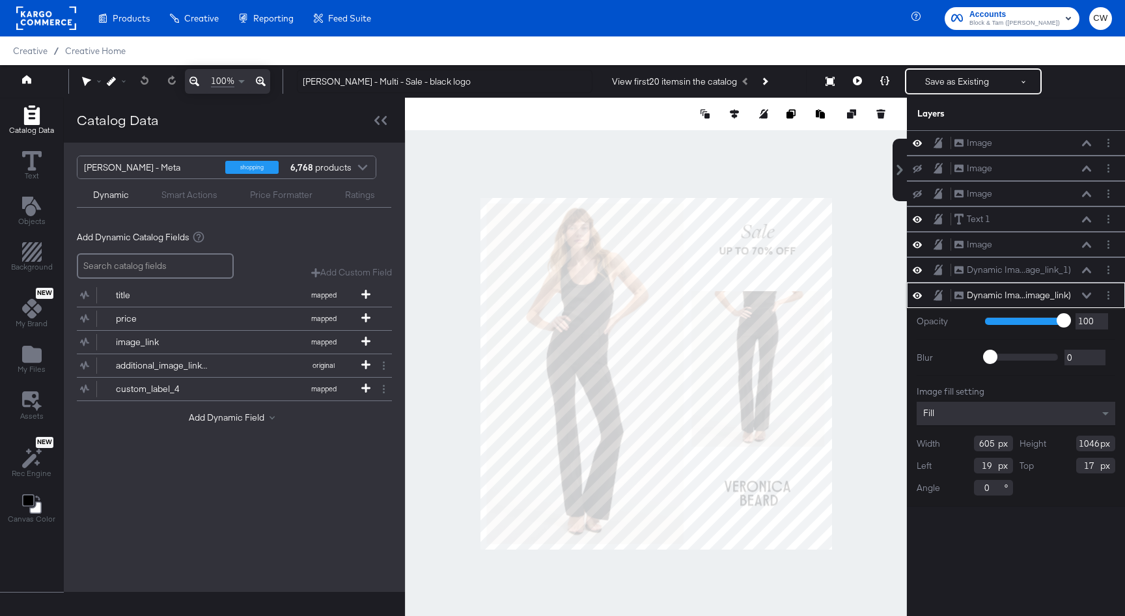
click at [991, 412] on div "Fill" at bounding box center [1016, 413] width 199 height 23
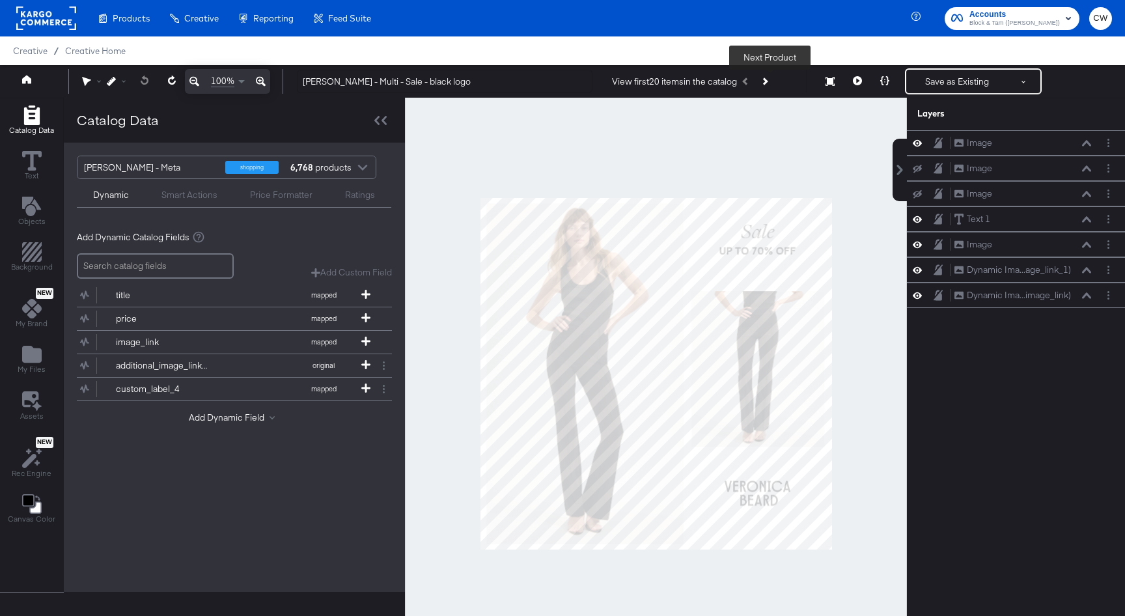
click at [773, 91] on button "Next Product" at bounding box center [764, 81] width 18 height 23
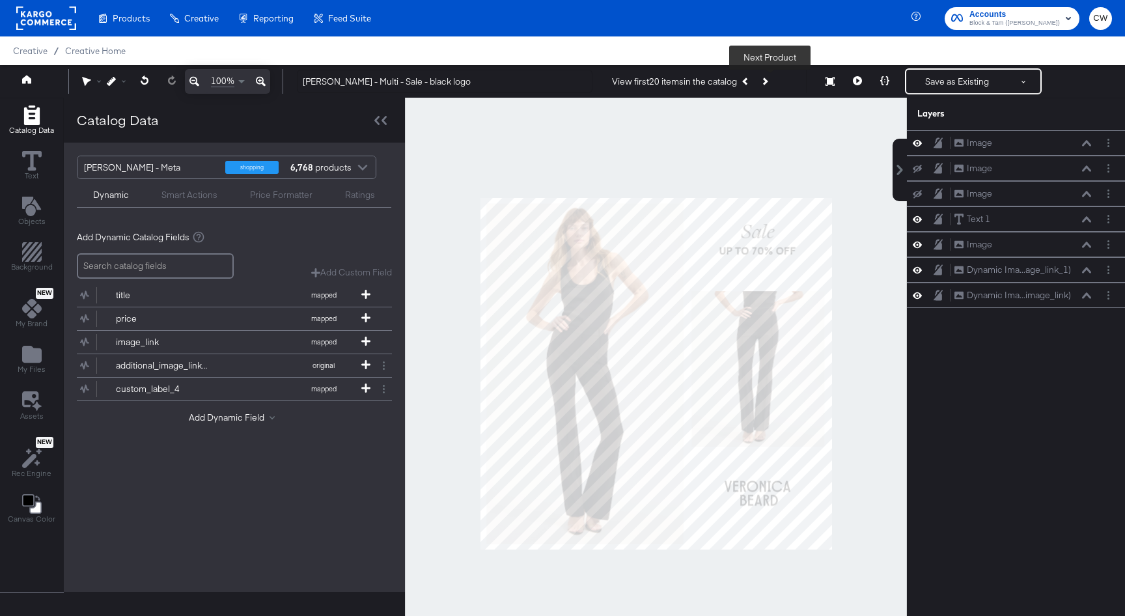
click at [773, 91] on button "Next Product" at bounding box center [764, 81] width 18 height 23
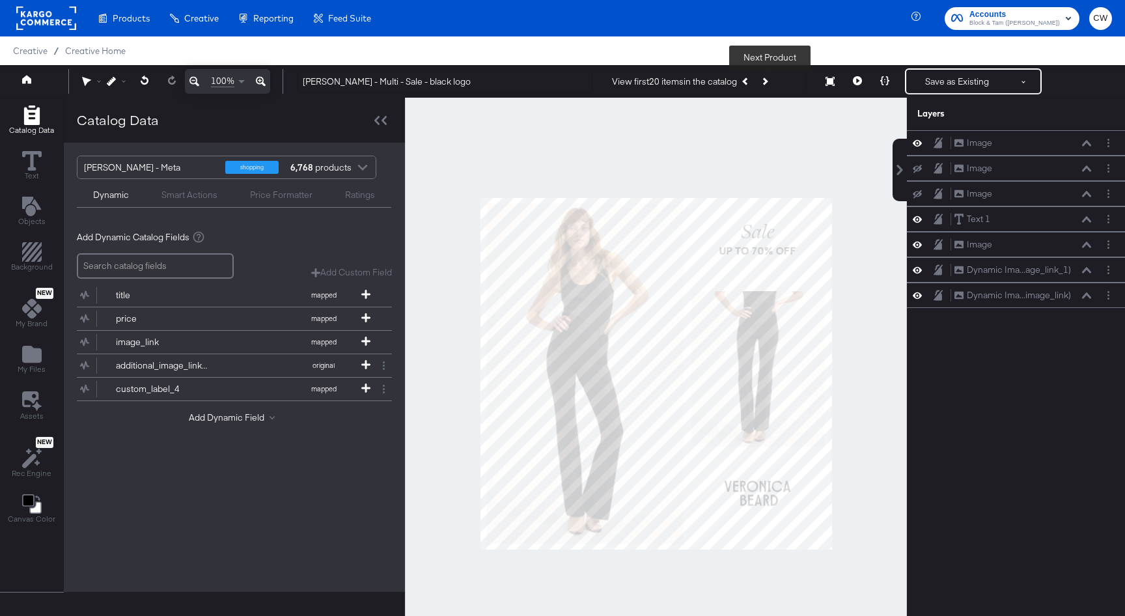
click at [773, 91] on button "Next Product" at bounding box center [764, 81] width 18 height 23
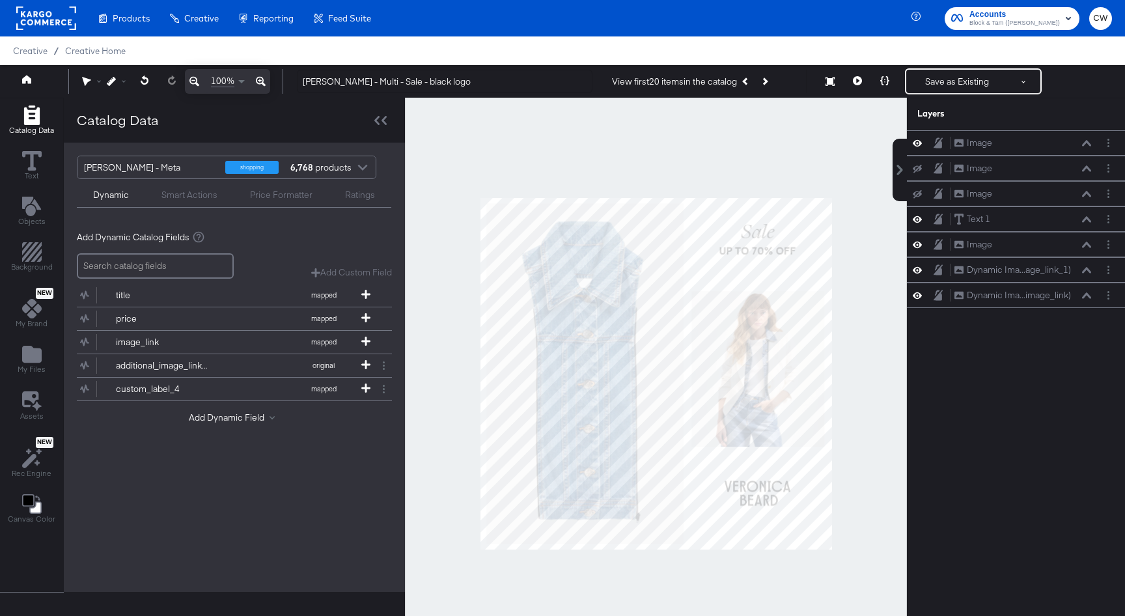
click at [767, 90] on button "Next Product" at bounding box center [764, 81] width 18 height 23
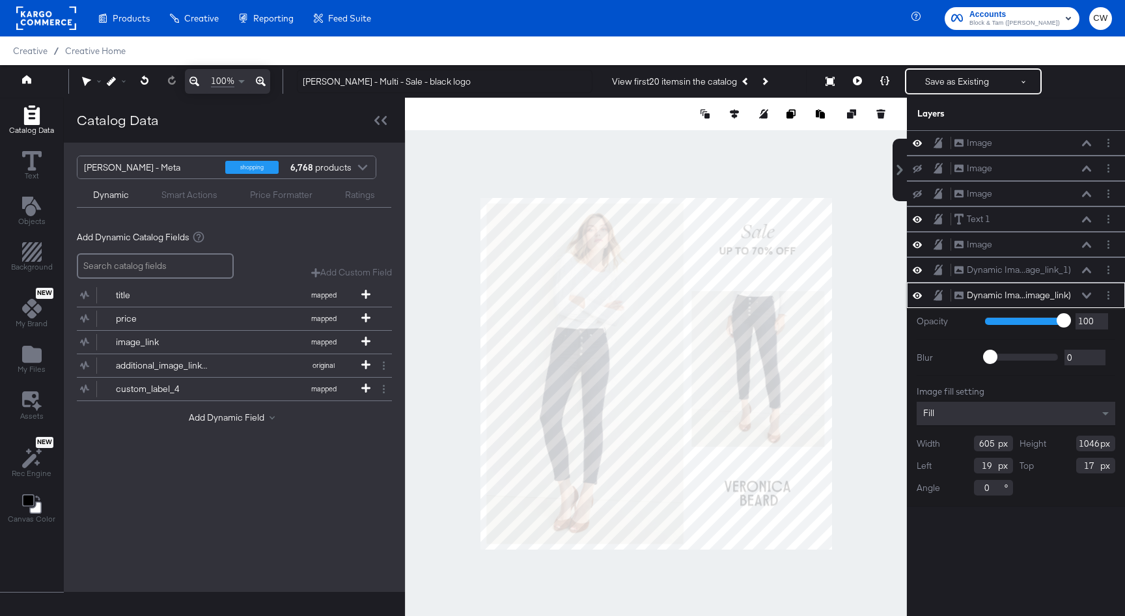
click at [975, 424] on div "Fill" at bounding box center [1016, 413] width 199 height 23
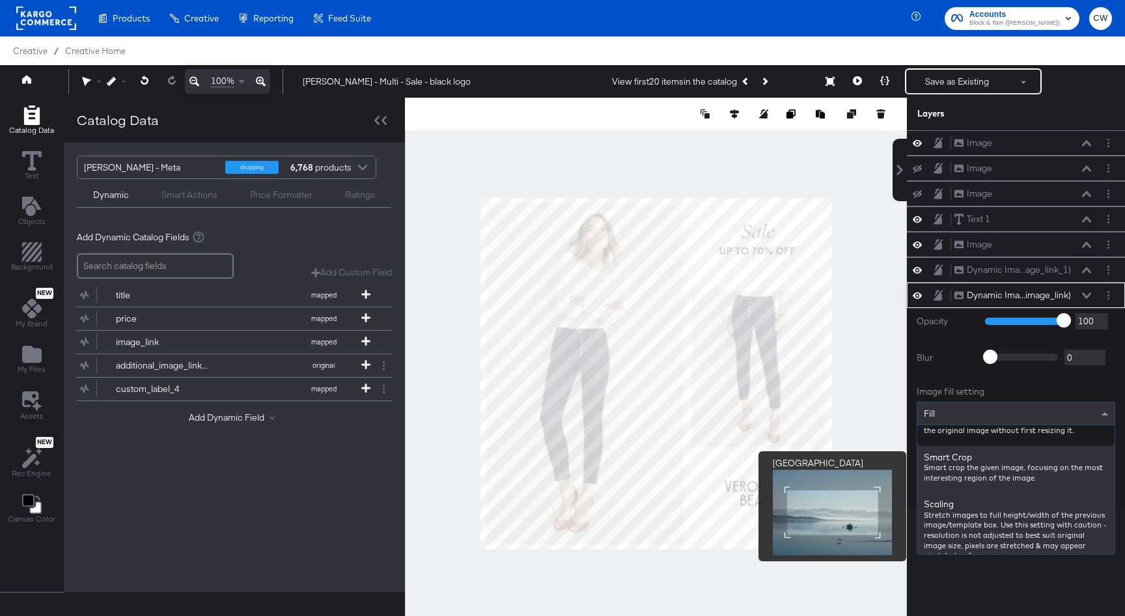
scroll to position [320, 0]
